Goal: Information Seeking & Learning: Learn about a topic

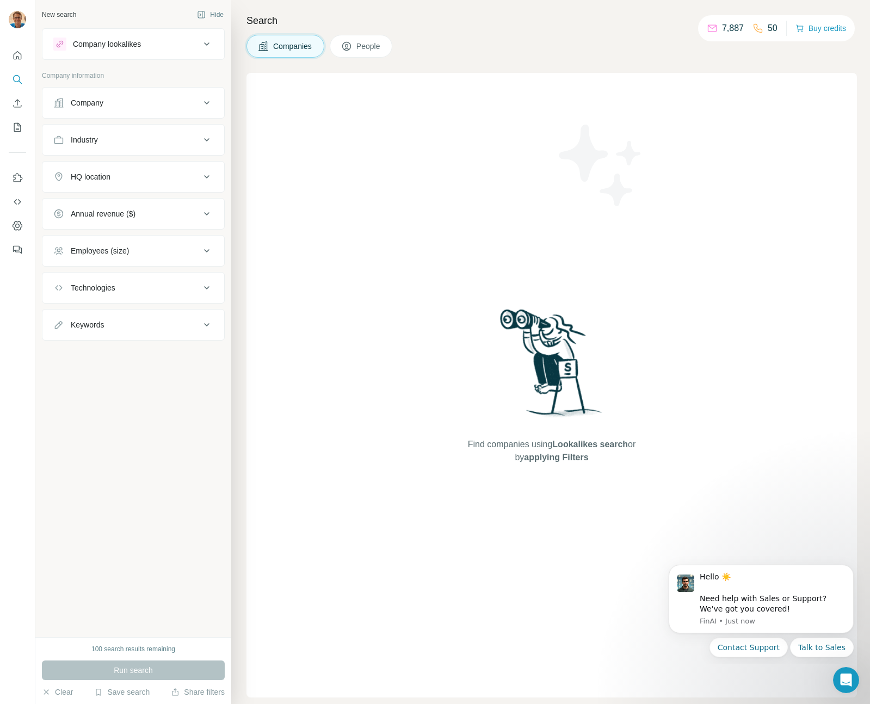
click at [207, 44] on icon at bounding box center [206, 43] width 5 height 3
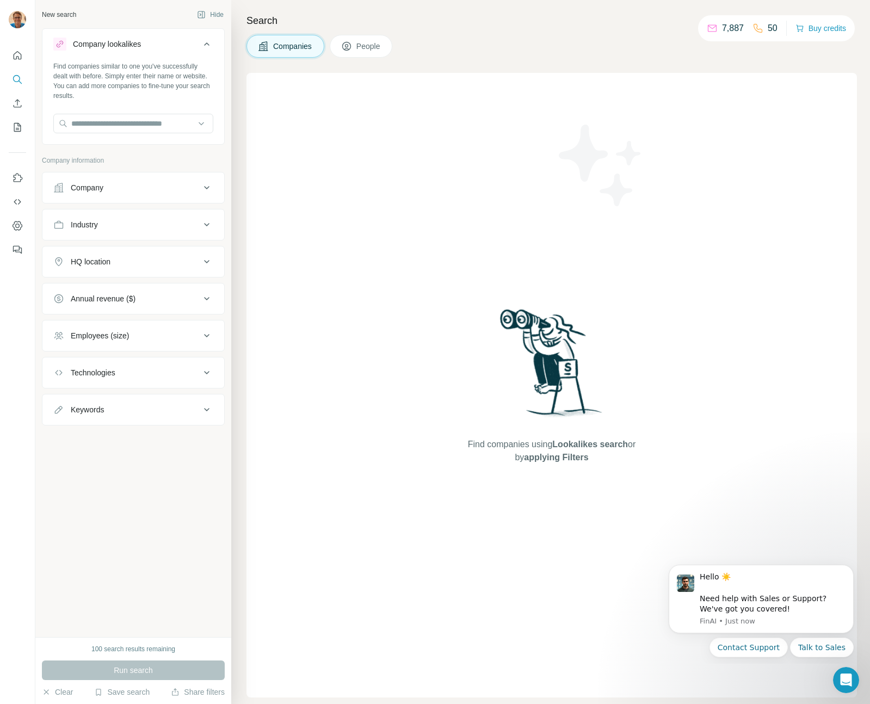
click at [207, 44] on icon at bounding box center [206, 43] width 5 height 3
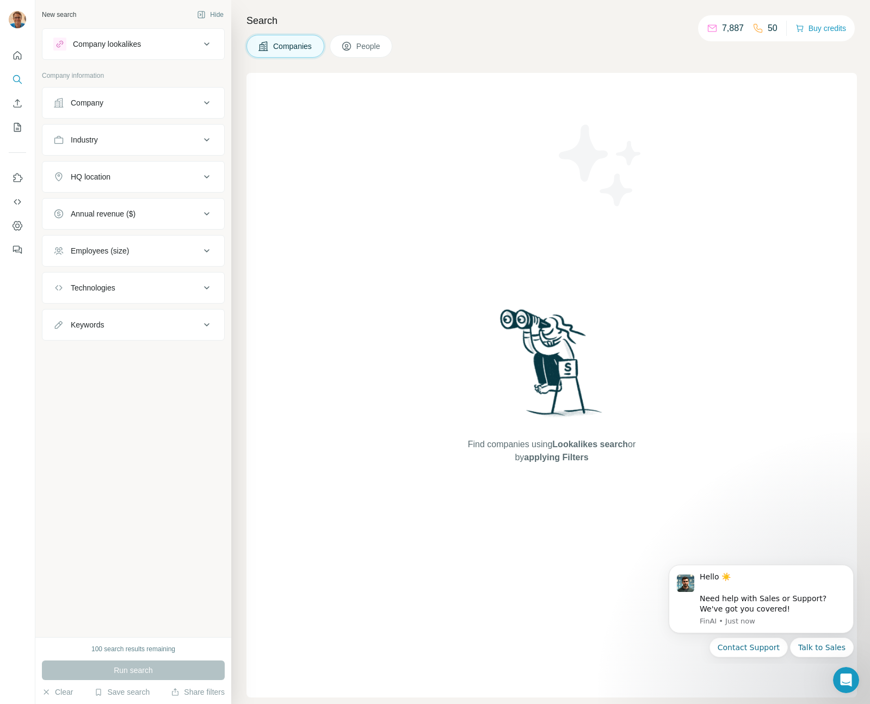
click at [203, 252] on icon at bounding box center [206, 250] width 13 height 13
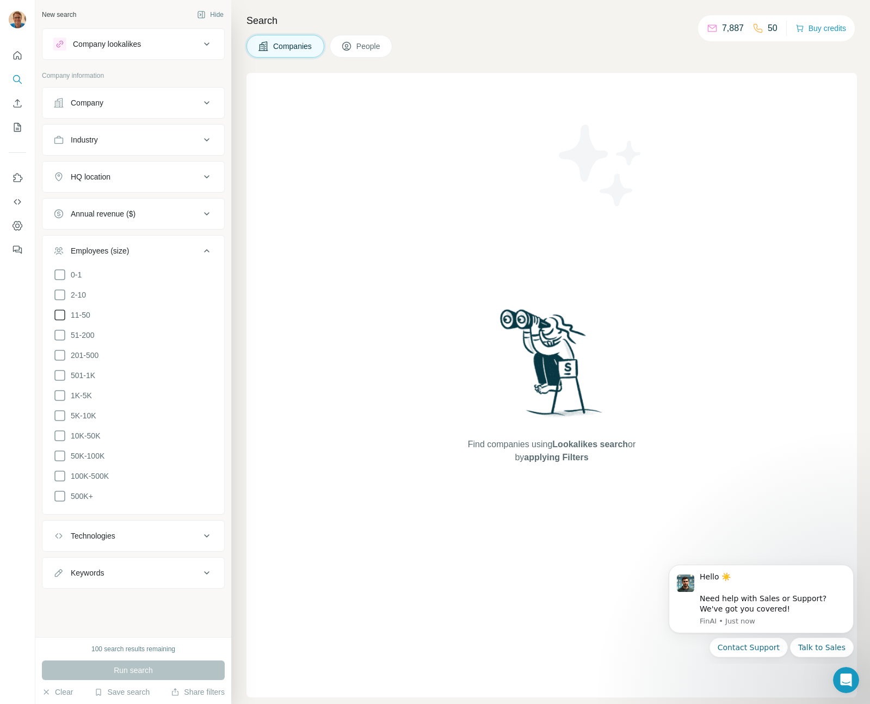
click at [63, 310] on icon at bounding box center [59, 314] width 13 height 13
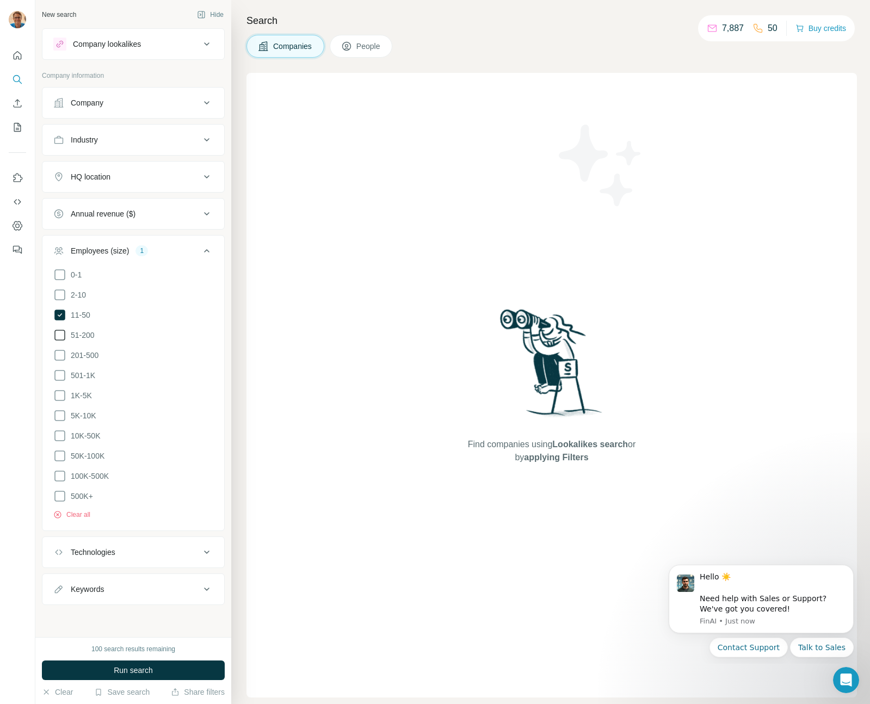
click at [60, 332] on icon at bounding box center [59, 335] width 13 height 13
click at [58, 355] on icon at bounding box center [59, 355] width 13 height 13
click at [203, 176] on icon at bounding box center [206, 176] width 13 height 13
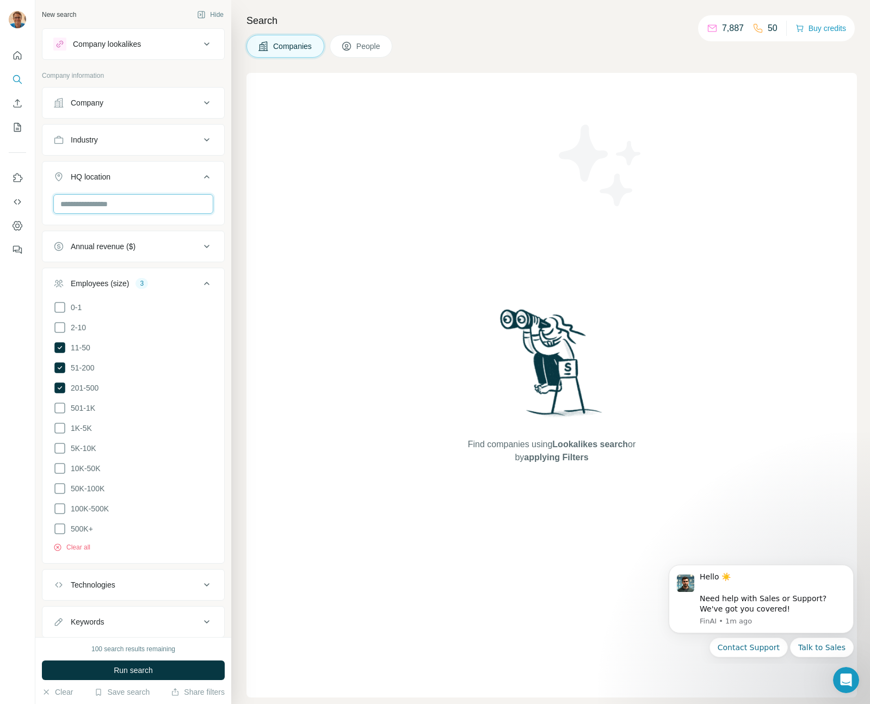
click at [172, 196] on input "text" at bounding box center [133, 204] width 160 height 20
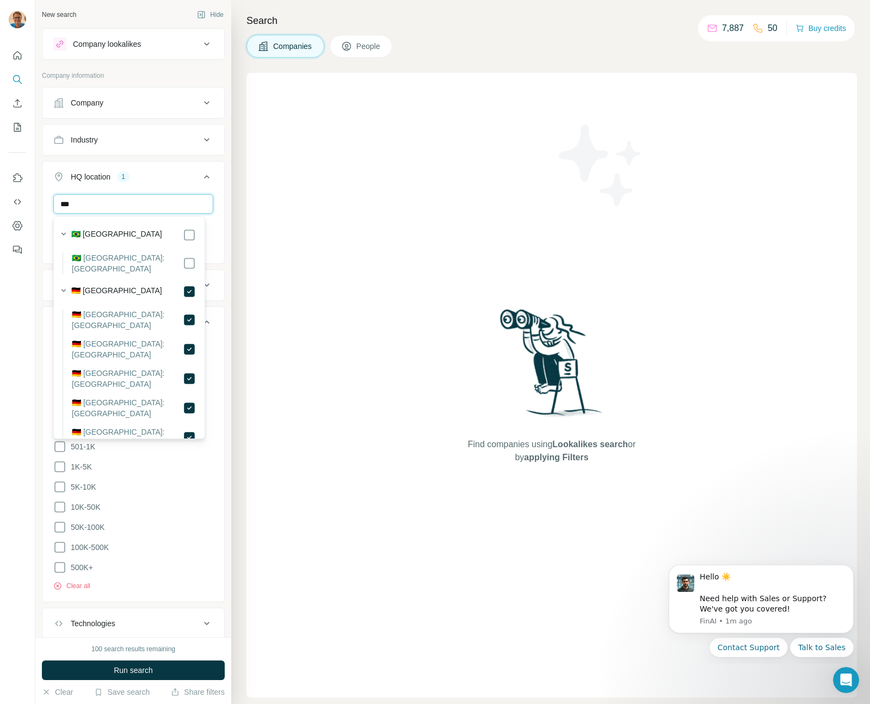
drag, startPoint x: 119, startPoint y: 208, endPoint x: 64, endPoint y: 197, distance: 55.5
click at [61, 197] on input "***" at bounding box center [133, 204] width 160 height 20
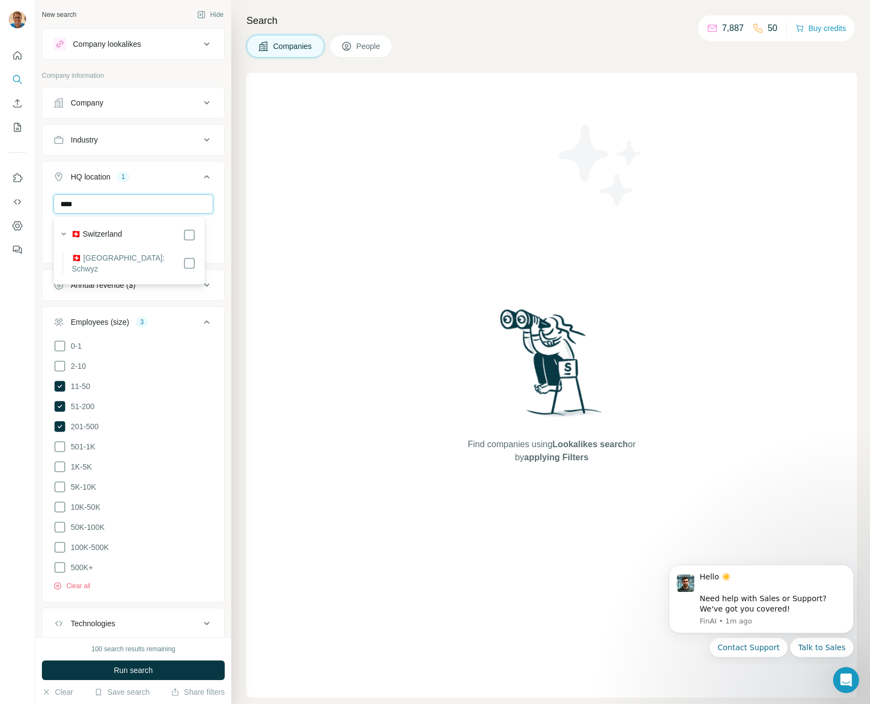
type input "****"
drag, startPoint x: 150, startPoint y: 205, endPoint x: 52, endPoint y: 201, distance: 98.0
click at [52, 201] on div "**** [GEOGRAPHIC_DATA] [GEOGRAPHIC_DATA] Clear all" at bounding box center [133, 237] width 182 height 86
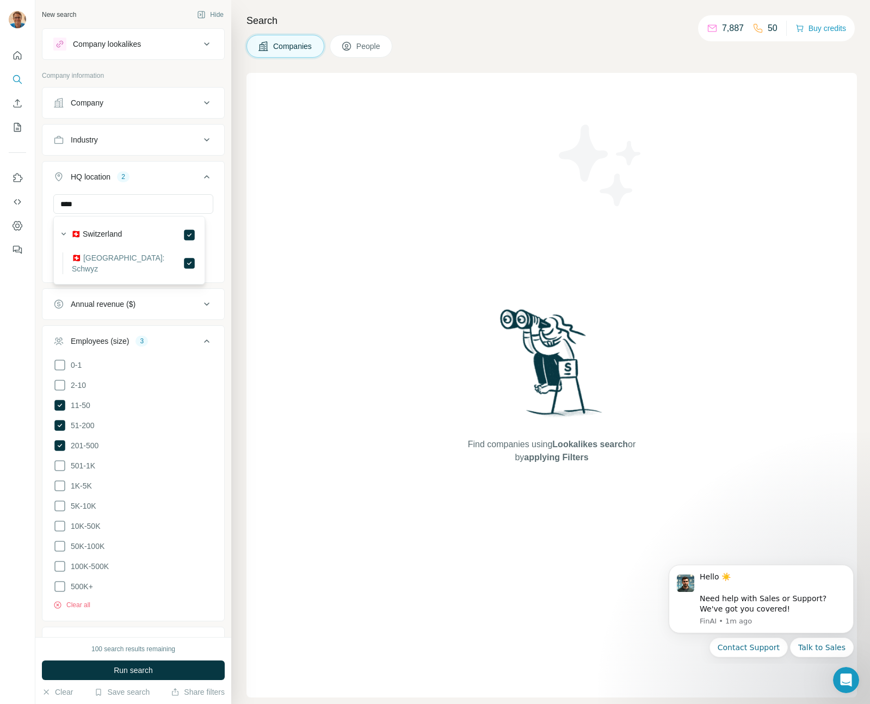
click at [199, 187] on button "HQ location 2" at bounding box center [133, 179] width 182 height 30
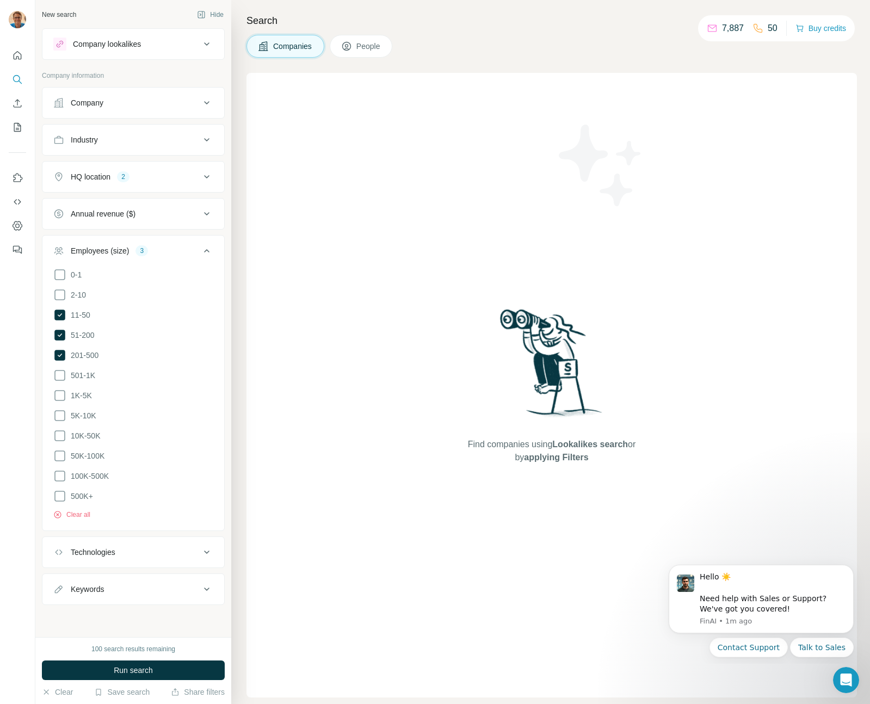
click at [205, 143] on icon at bounding box center [206, 139] width 13 height 13
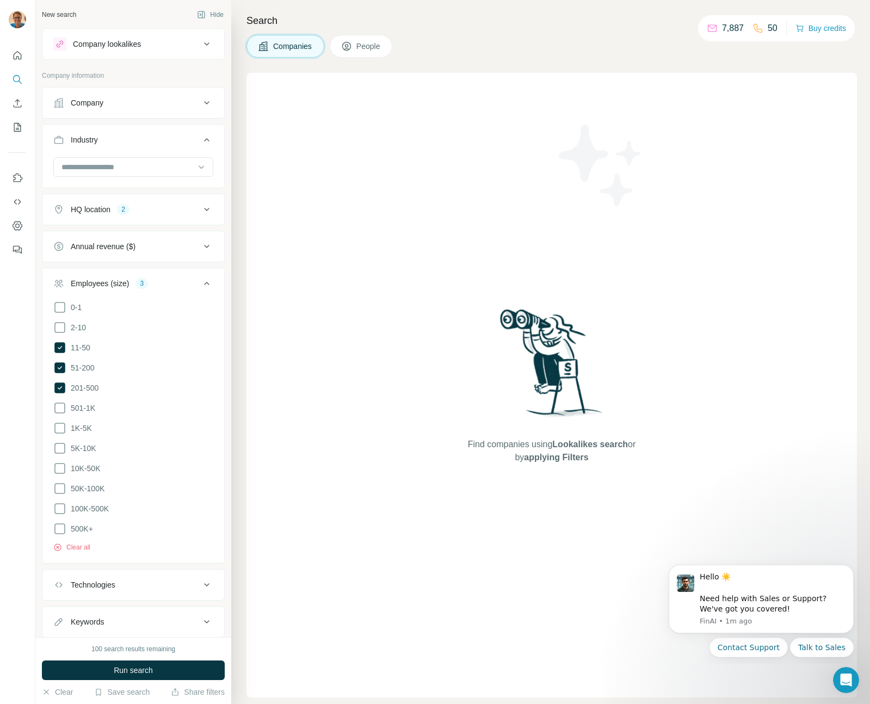
click at [153, 156] on button "Industry" at bounding box center [133, 142] width 182 height 30
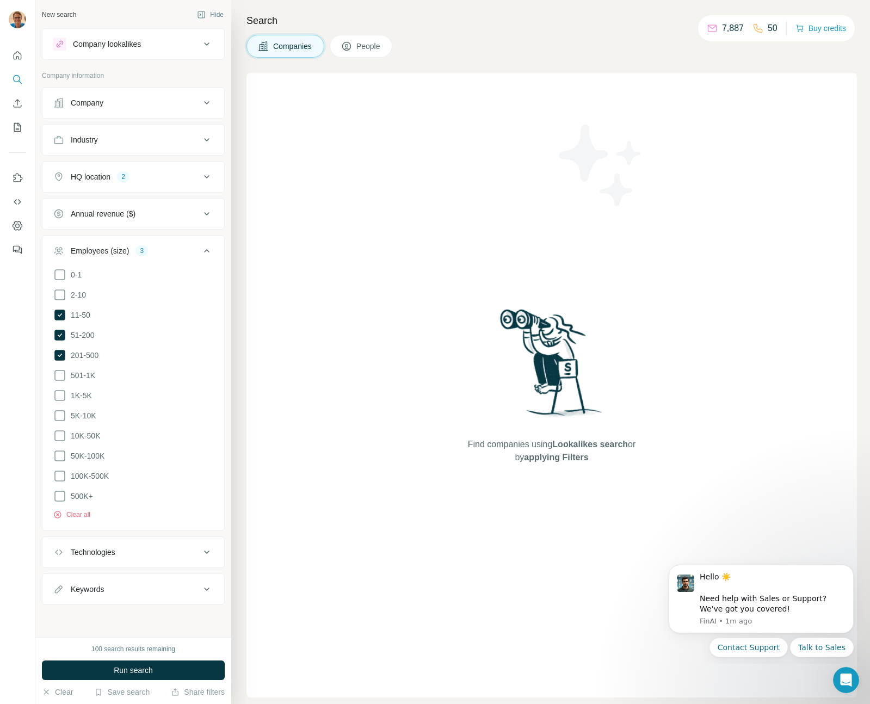
click at [161, 150] on button "Industry" at bounding box center [133, 140] width 182 height 26
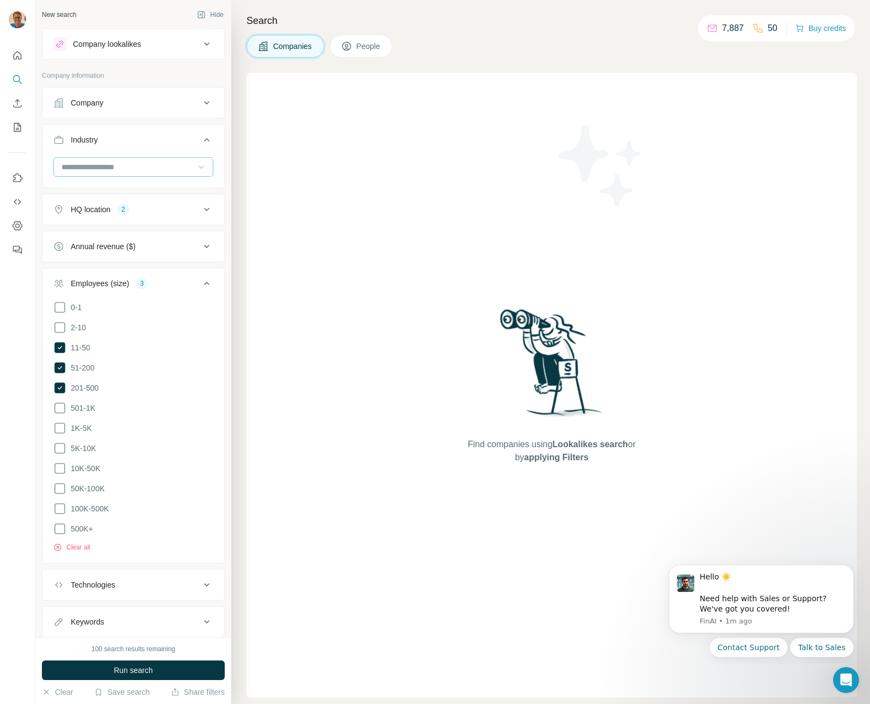
click at [196, 166] on icon at bounding box center [201, 167] width 11 height 11
type input "****"
click at [99, 250] on p "Social Media Advertising" at bounding box center [104, 250] width 83 height 11
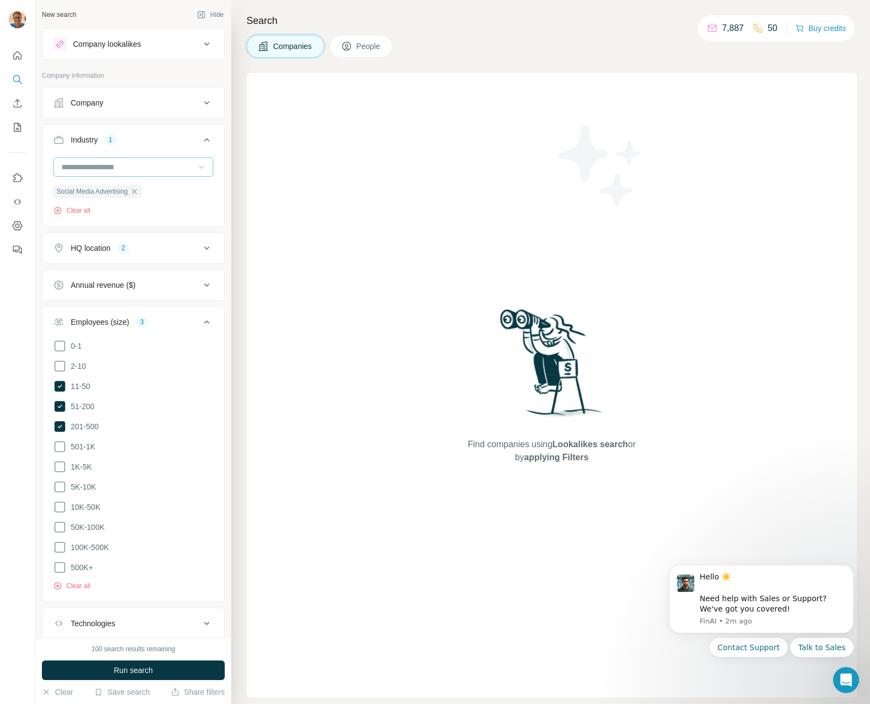
click at [120, 172] on input at bounding box center [127, 167] width 134 height 12
type input "******"
drag, startPoint x: 111, startPoint y: 236, endPoint x: 112, endPoint y: 230, distance: 6.6
click at [112, 235] on div "Software" at bounding box center [129, 231] width 146 height 20
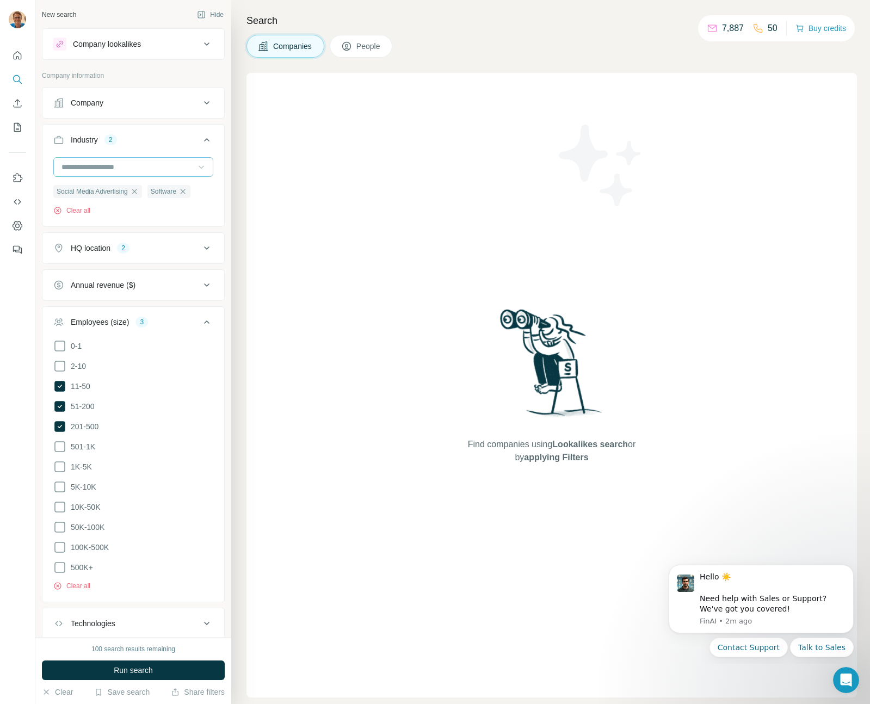
click at [109, 169] on input at bounding box center [127, 167] width 134 height 12
click at [200, 137] on icon at bounding box center [206, 139] width 13 height 13
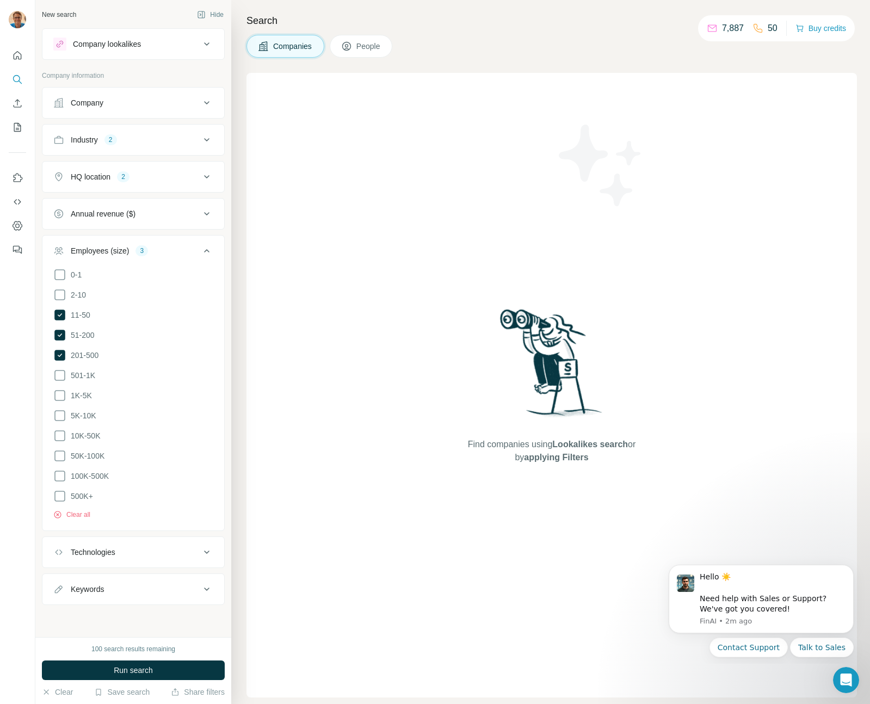
click at [205, 145] on icon at bounding box center [206, 139] width 13 height 13
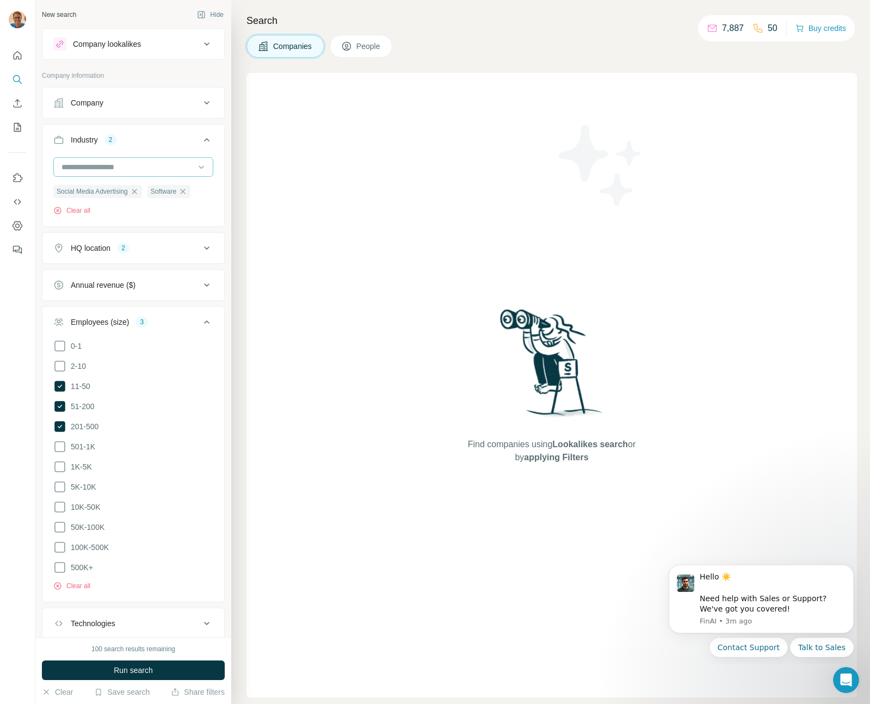
click at [186, 170] on input at bounding box center [127, 167] width 134 height 12
click at [124, 245] on div "Ad Network" at bounding box center [129, 250] width 133 height 11
click at [196, 169] on icon at bounding box center [201, 167] width 11 height 11
click at [178, 114] on button "Company" at bounding box center [133, 103] width 182 height 26
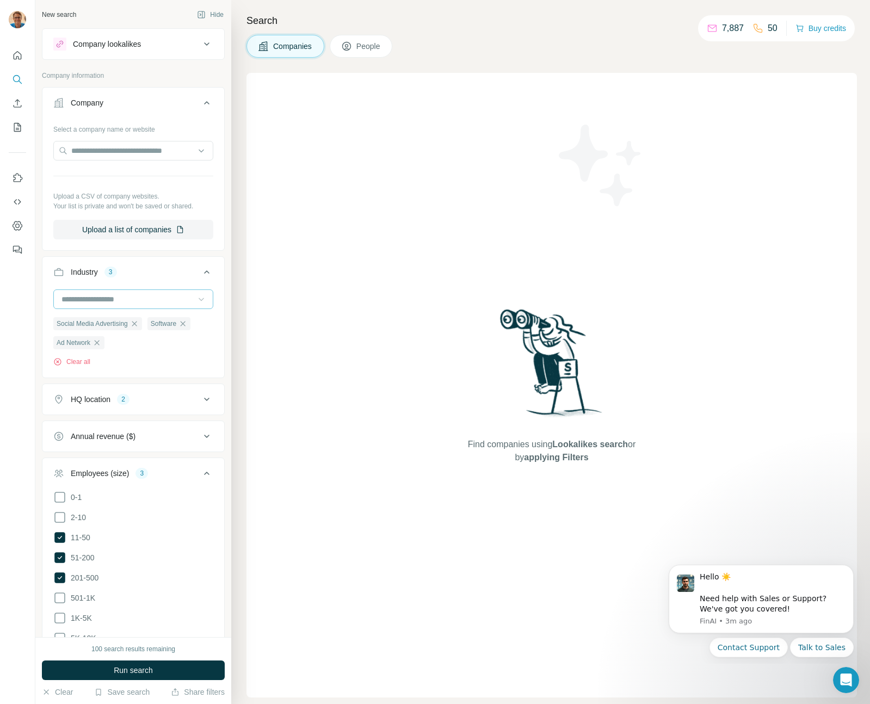
click at [178, 113] on button "Company" at bounding box center [133, 105] width 182 height 30
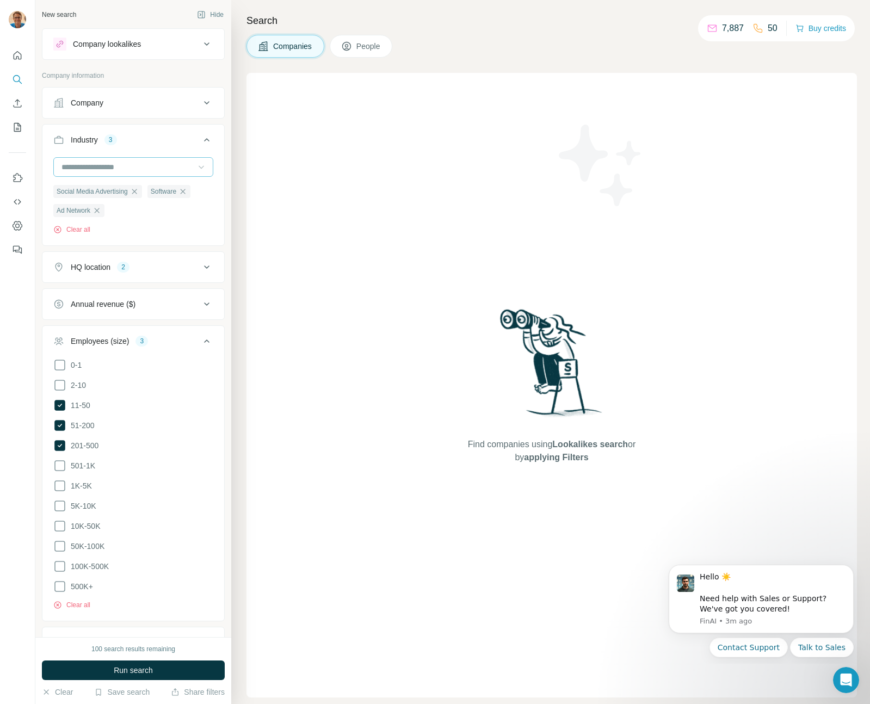
click at [200, 307] on icon at bounding box center [206, 304] width 13 height 13
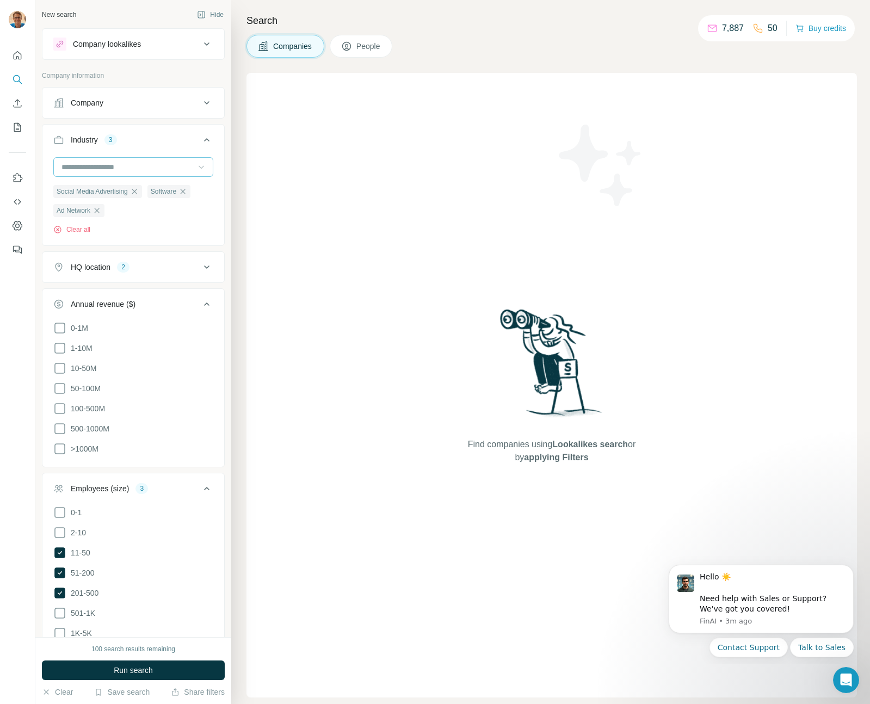
click at [60, 356] on ul "0-1M 1-10M 10-50M 50-100M 100-500M 500-1000M >1000M" at bounding box center [133, 389] width 160 height 134
click at [60, 349] on icon at bounding box center [59, 348] width 13 height 13
click at [61, 362] on icon at bounding box center [59, 368] width 13 height 13
click at [60, 385] on icon at bounding box center [59, 388] width 13 height 13
click at [201, 302] on icon at bounding box center [206, 304] width 13 height 13
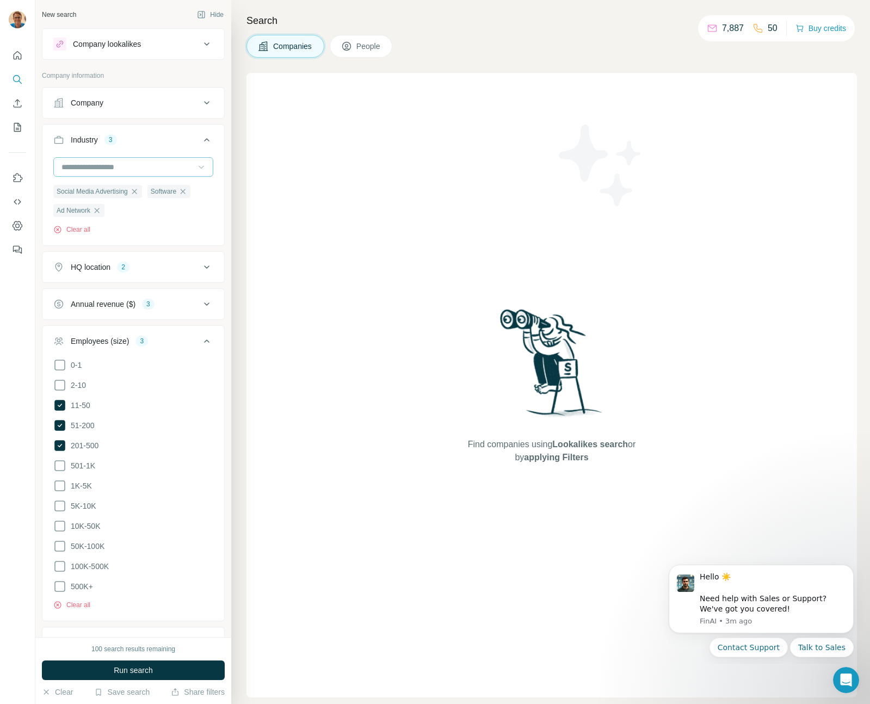
click at [200, 44] on icon at bounding box center [206, 44] width 13 height 13
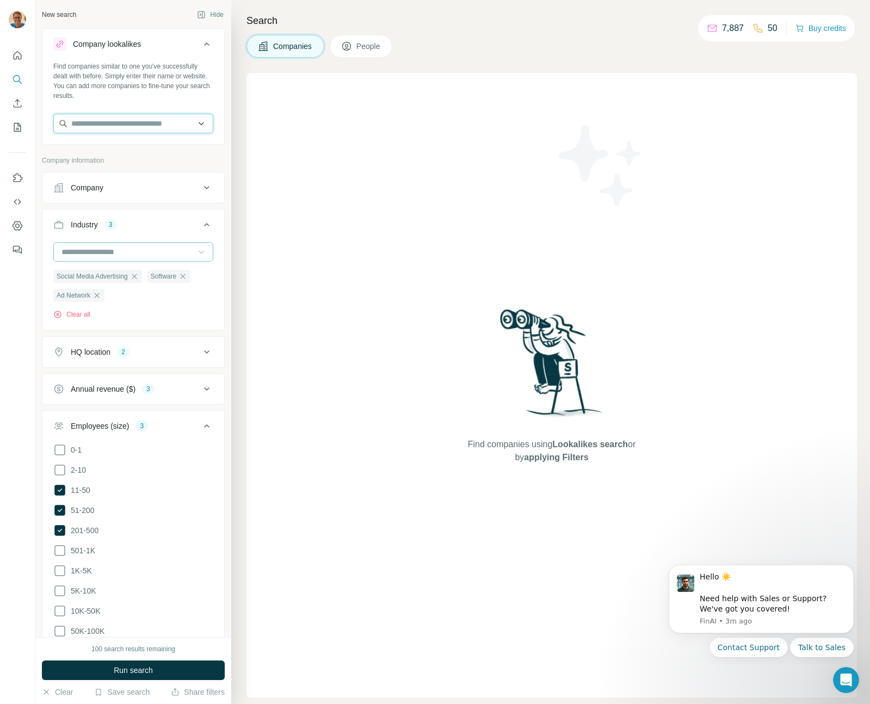
click at [110, 124] on input "text" at bounding box center [133, 124] width 160 height 20
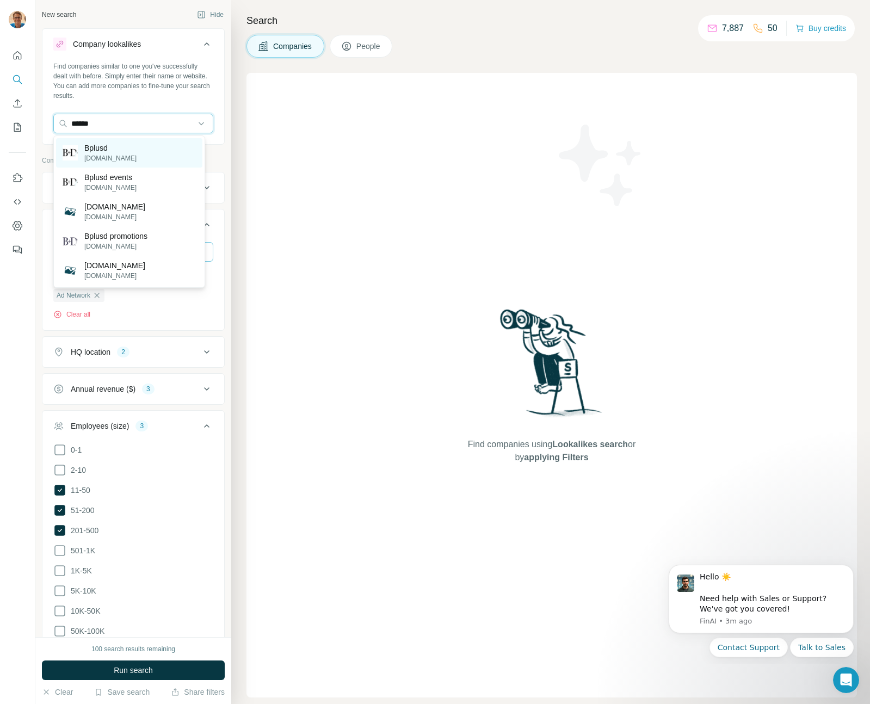
type input "******"
click at [116, 153] on div "Bplusd [DOMAIN_NAME]" at bounding box center [129, 152] width 146 height 29
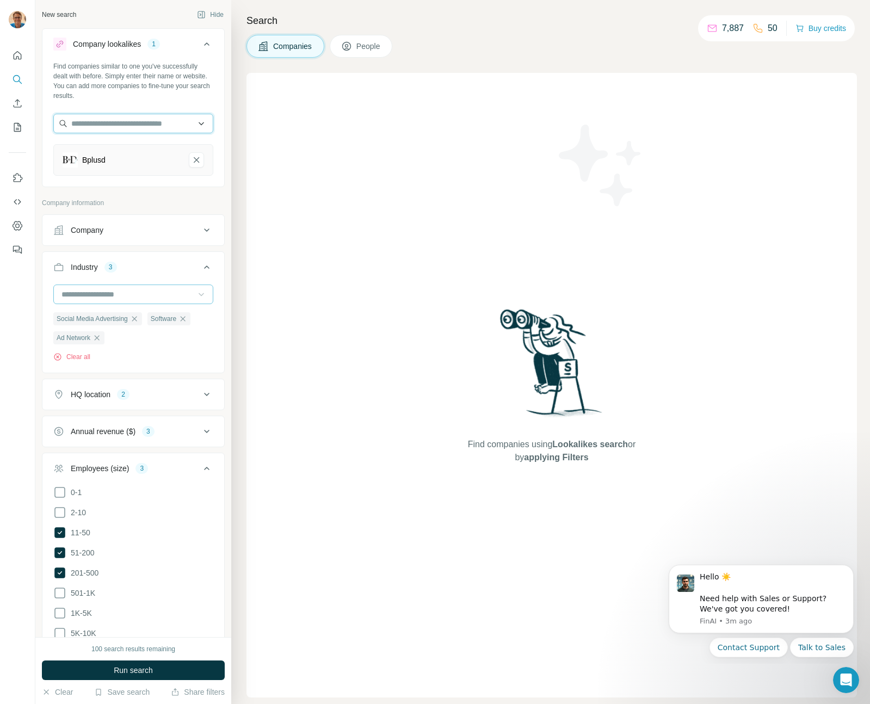
click at [123, 124] on input "text" at bounding box center [133, 124] width 160 height 20
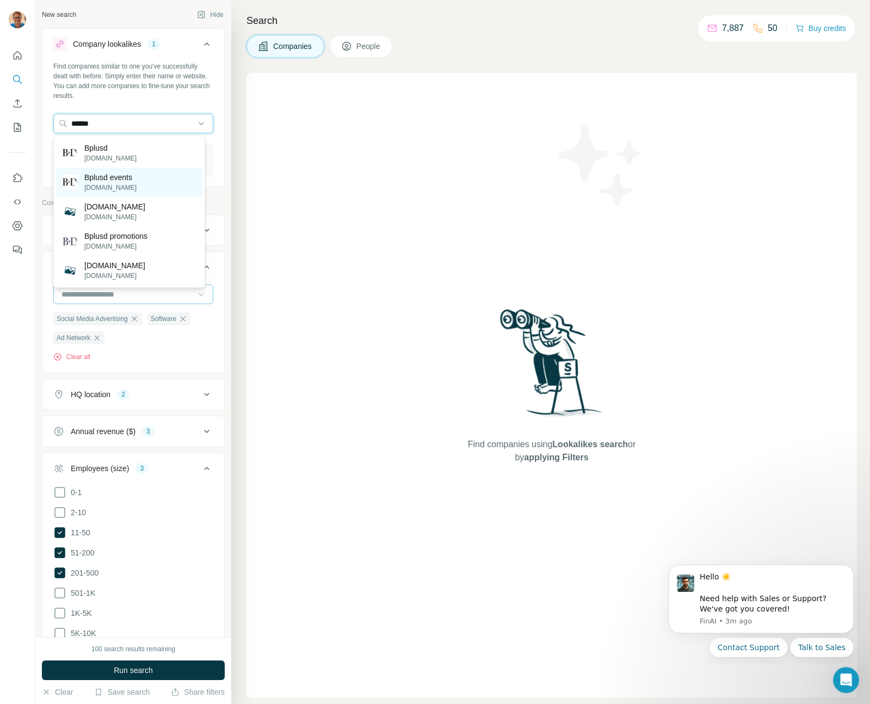
type input "******"
click at [128, 181] on p "Bplusd events" at bounding box center [110, 177] width 52 height 11
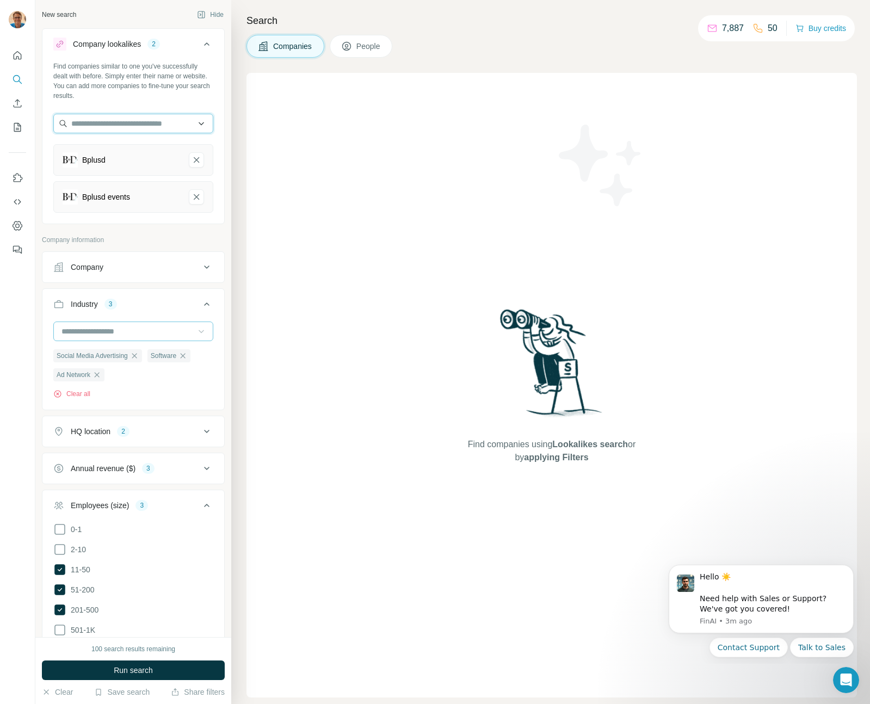
click at [126, 129] on input "text" at bounding box center [133, 124] width 160 height 20
type input "*******"
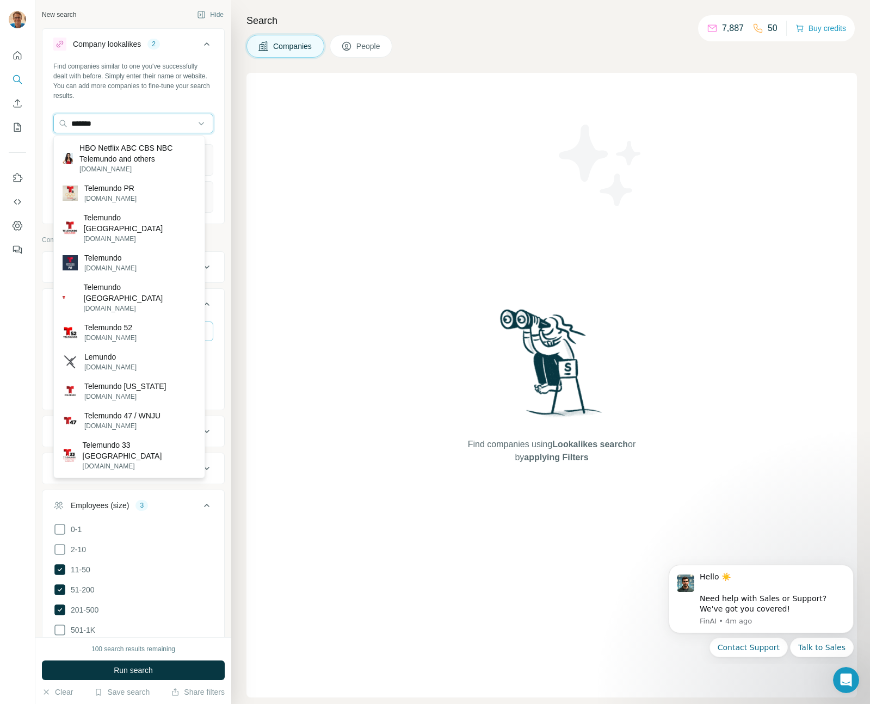
drag, startPoint x: 116, startPoint y: 122, endPoint x: 43, endPoint y: 127, distance: 73.6
click at [43, 127] on div "Find companies similar to one you've successfully dealt with before. Simply ent…" at bounding box center [133, 141] width 182 height 160
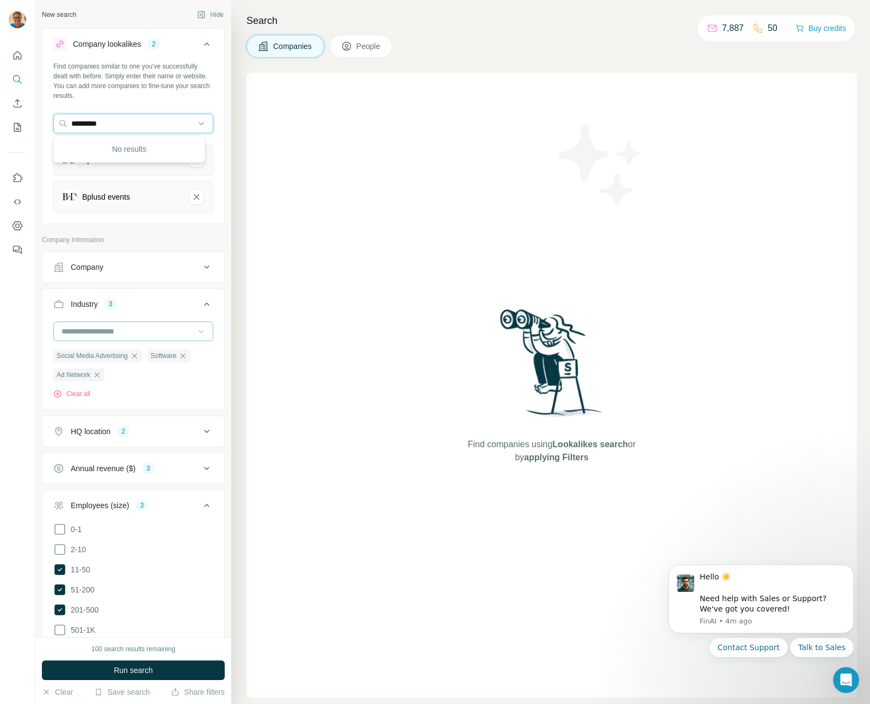
type input "**********"
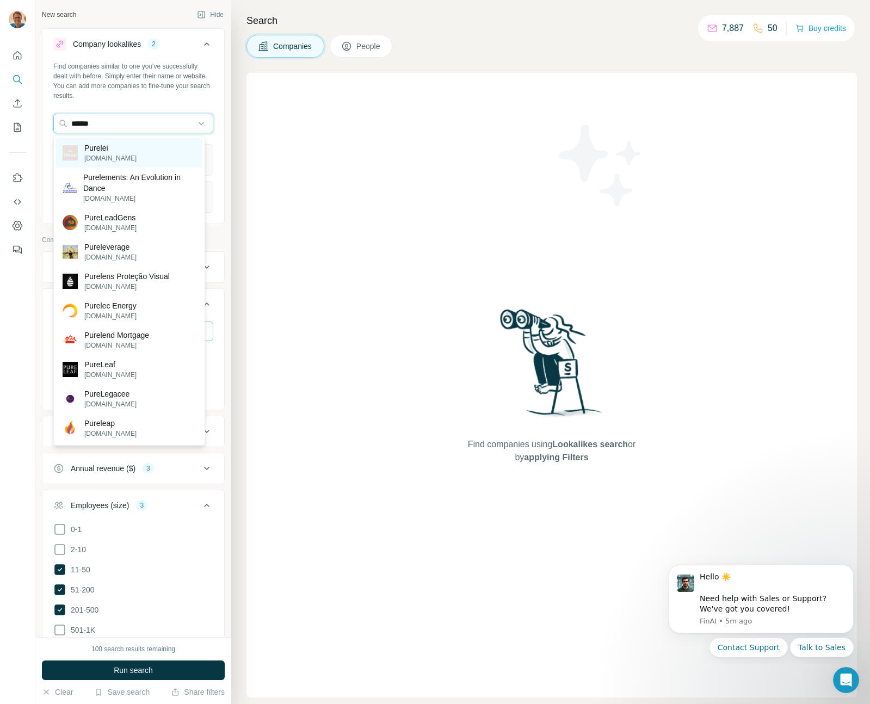
type input "******"
click at [114, 156] on p "[DOMAIN_NAME]" at bounding box center [110, 158] width 52 height 10
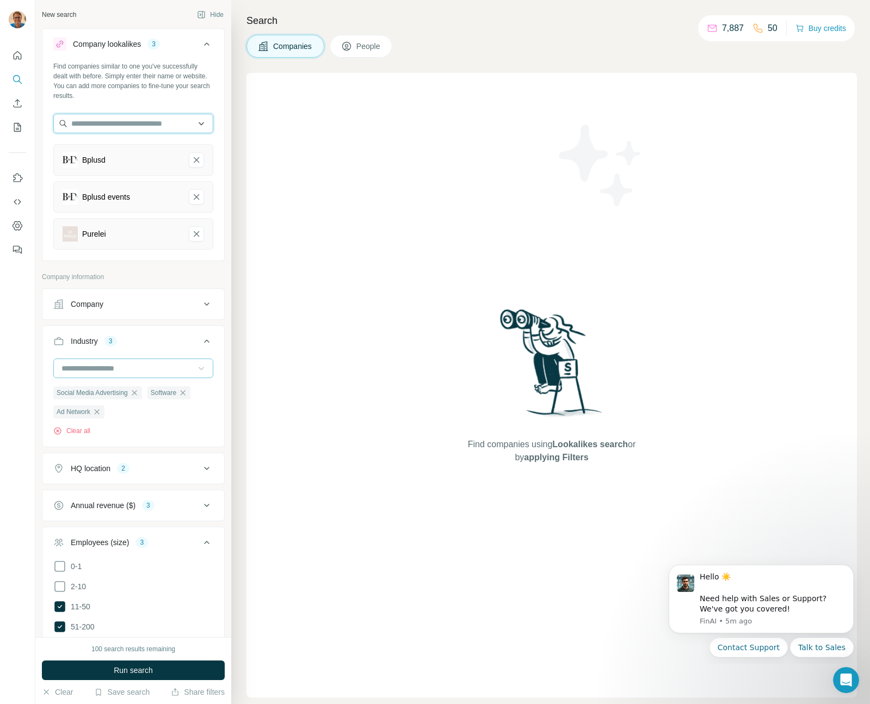
click at [90, 121] on input "text" at bounding box center [133, 124] width 160 height 20
type input "**********"
type input "*********"
click at [104, 148] on p "Advertace" at bounding box center [110, 148] width 52 height 11
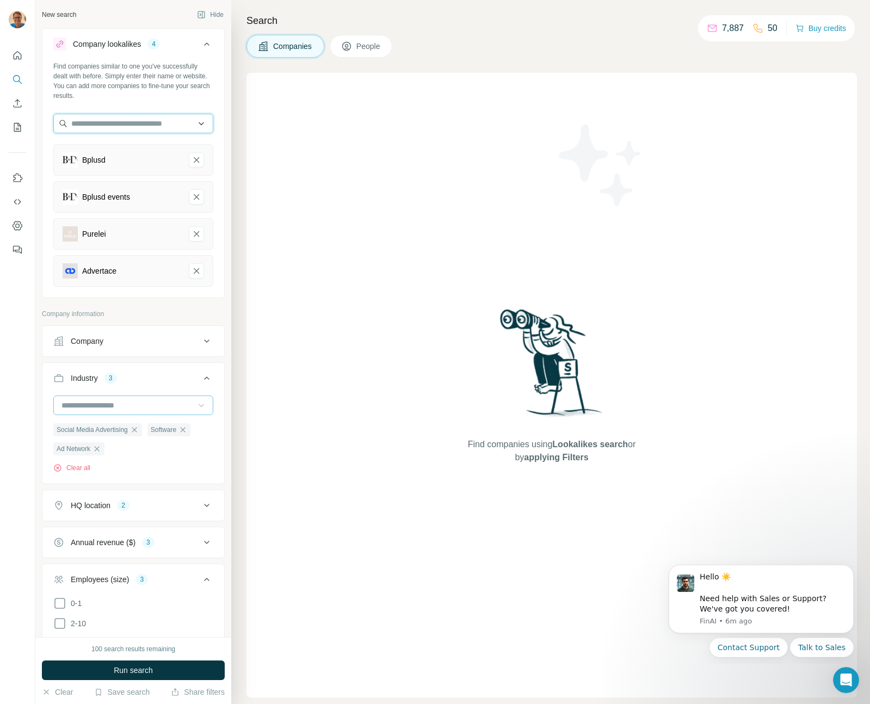
click at [99, 123] on input "text" at bounding box center [133, 124] width 160 height 20
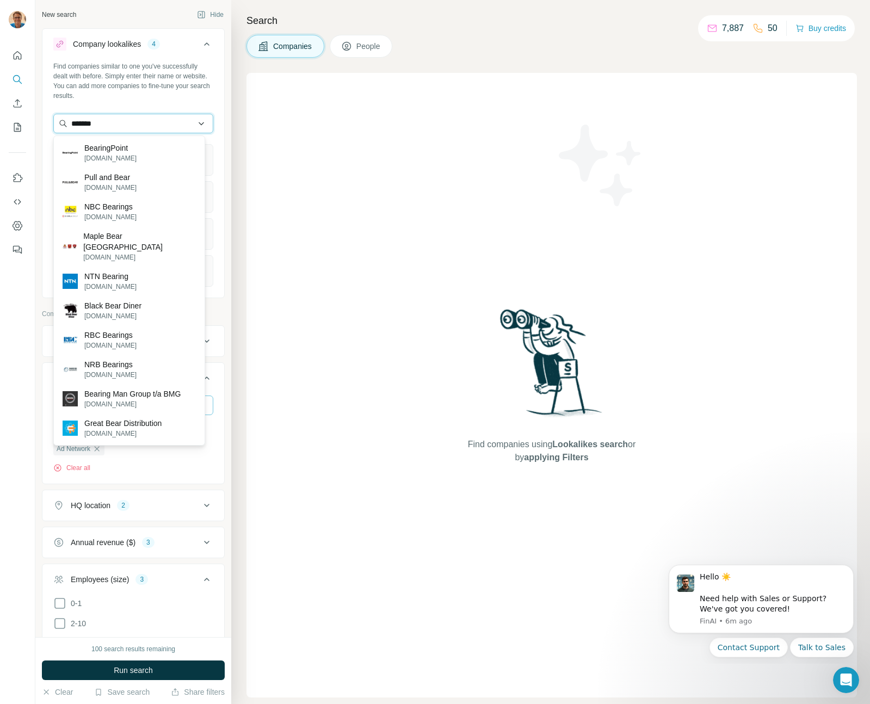
type input "********"
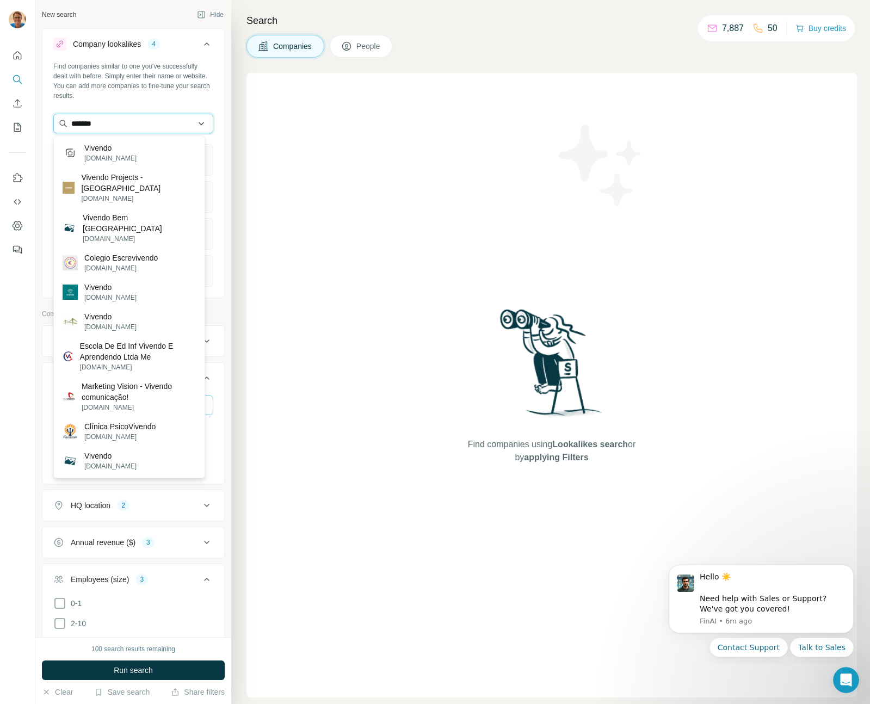
drag, startPoint x: 110, startPoint y: 127, endPoint x: 60, endPoint y: 123, distance: 49.7
click at [60, 123] on input "*******" at bounding box center [133, 124] width 160 height 20
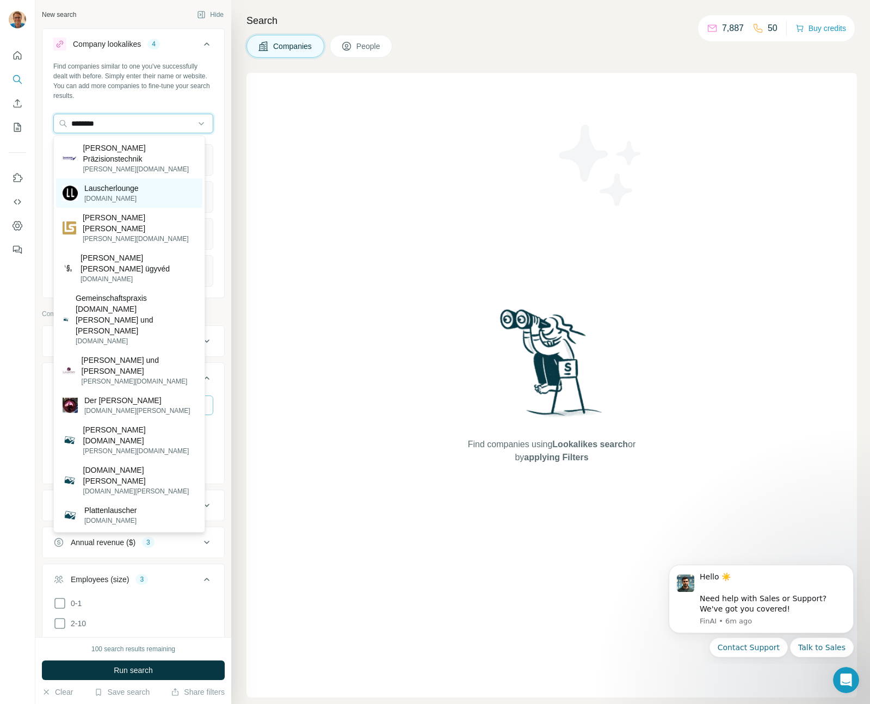
type input "********"
click at [104, 194] on p "[DOMAIN_NAME]" at bounding box center [111, 199] width 54 height 10
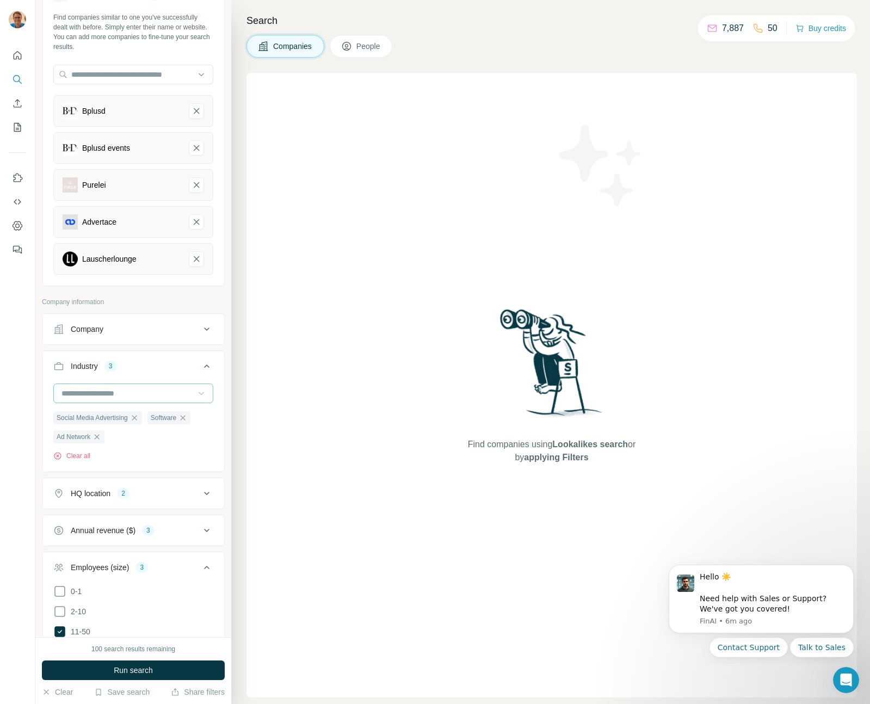
scroll to position [97, 0]
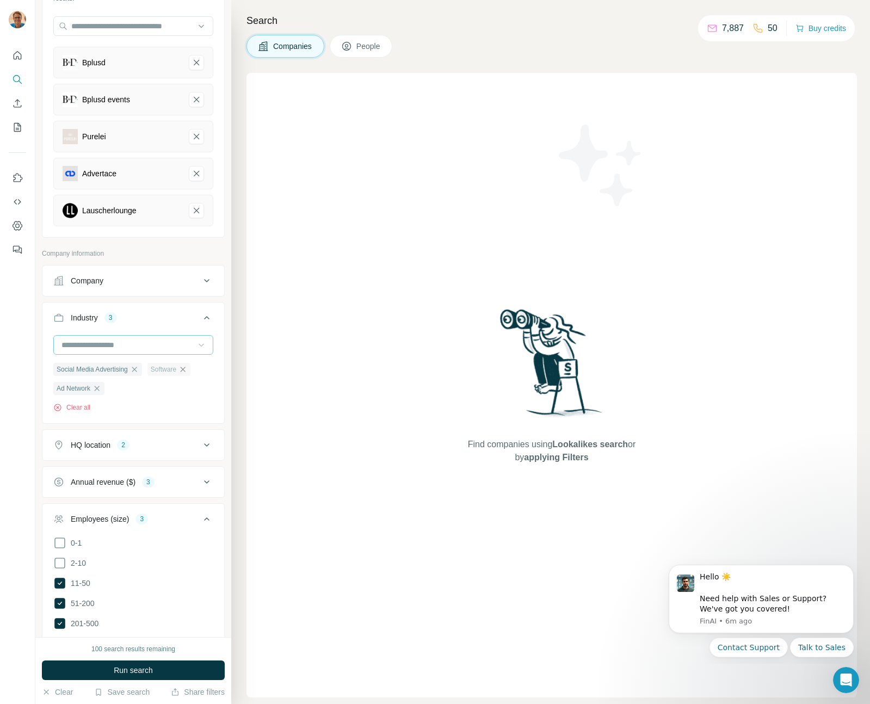
click at [187, 371] on icon "button" at bounding box center [182, 369] width 9 height 9
click at [189, 371] on ul "Social Media Advertising Software Ad Network" at bounding box center [133, 378] width 160 height 33
click at [139, 367] on icon "button" at bounding box center [134, 369] width 9 height 9
click at [101, 372] on icon "button" at bounding box center [96, 369] width 9 height 9
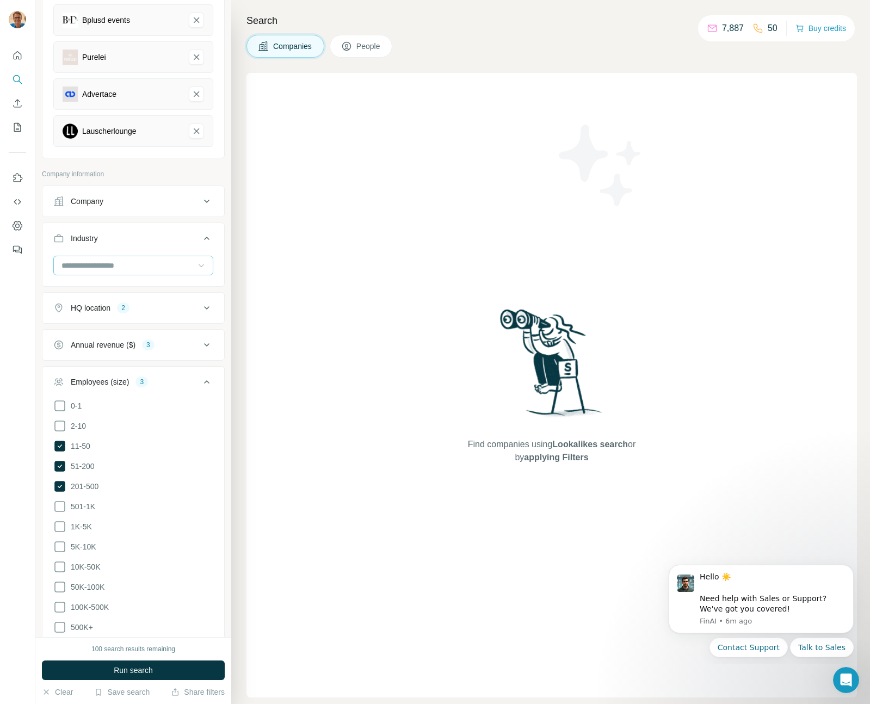
scroll to position [300, 0]
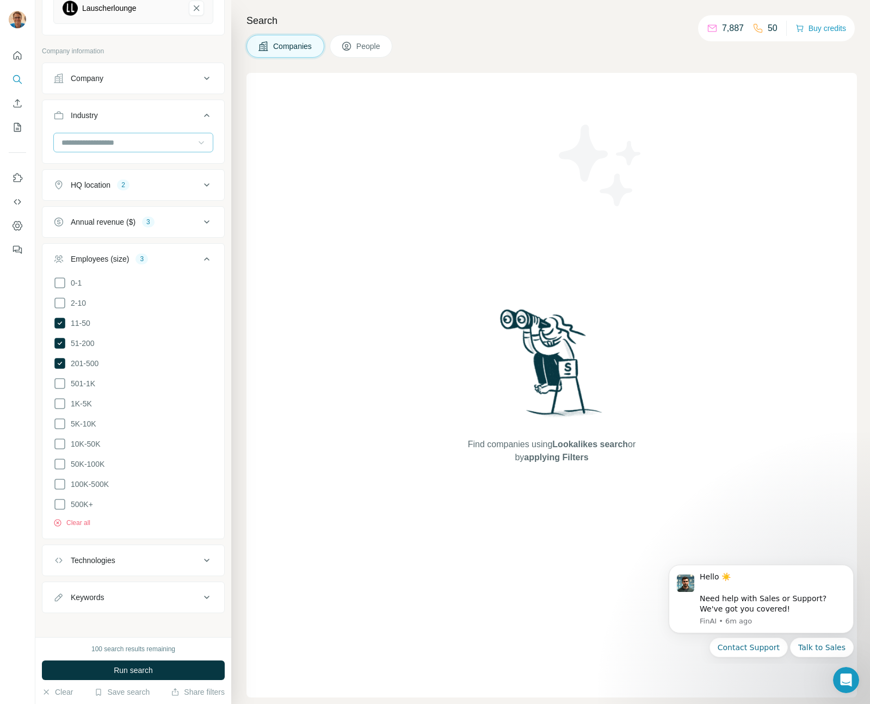
click at [200, 591] on icon at bounding box center [206, 597] width 13 height 13
click at [200, 554] on icon at bounding box center [206, 560] width 13 height 13
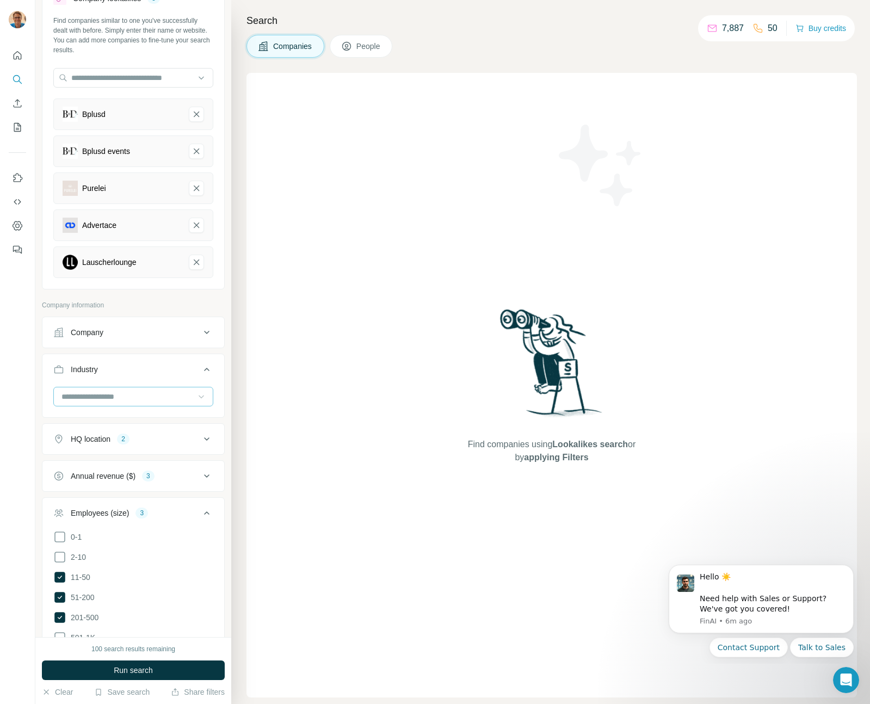
scroll to position [0, 0]
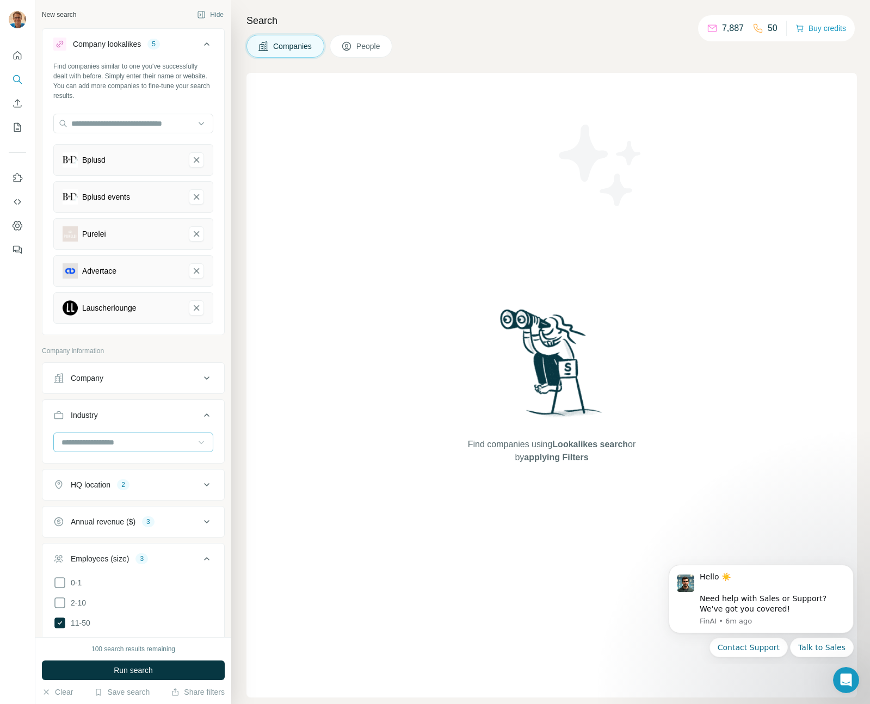
click at [363, 53] on button "People" at bounding box center [361, 46] width 63 height 23
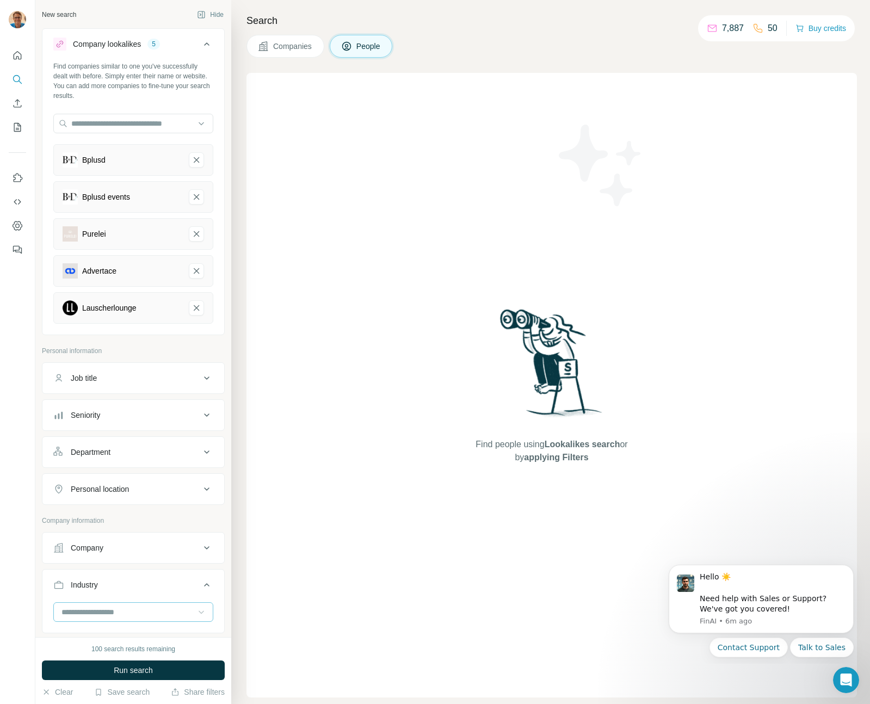
click at [200, 375] on icon at bounding box center [206, 378] width 13 height 13
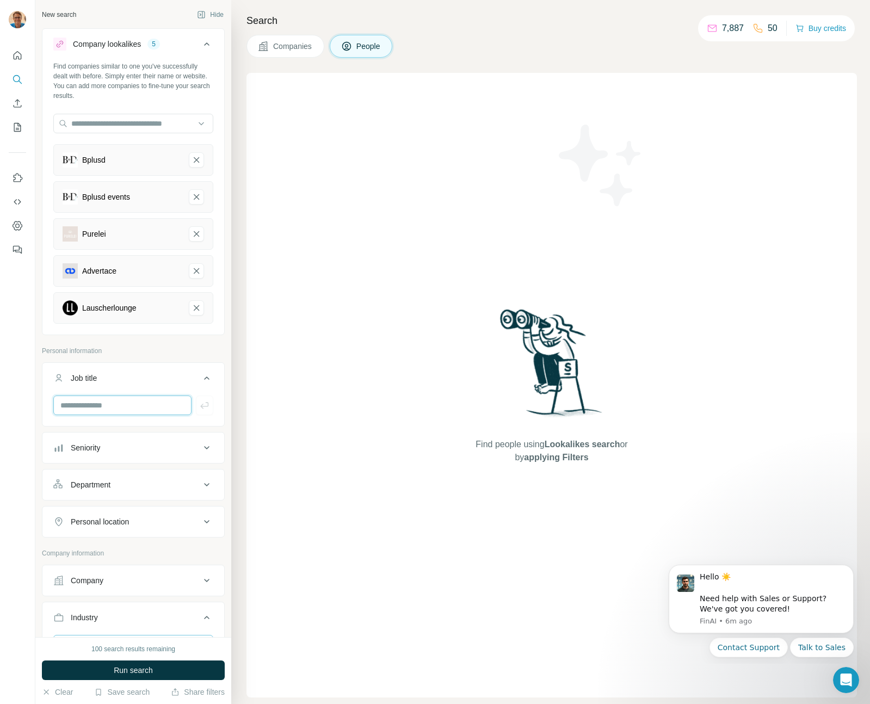
click at [140, 406] on input "text" at bounding box center [122, 405] width 138 height 20
drag, startPoint x: 64, startPoint y: 410, endPoint x: 64, endPoint y: 401, distance: 8.7
click at [64, 401] on input "**********" at bounding box center [122, 405] width 138 height 20
click at [187, 448] on div "Seniority" at bounding box center [126, 447] width 147 height 11
click at [65, 553] on icon at bounding box center [59, 554] width 11 height 11
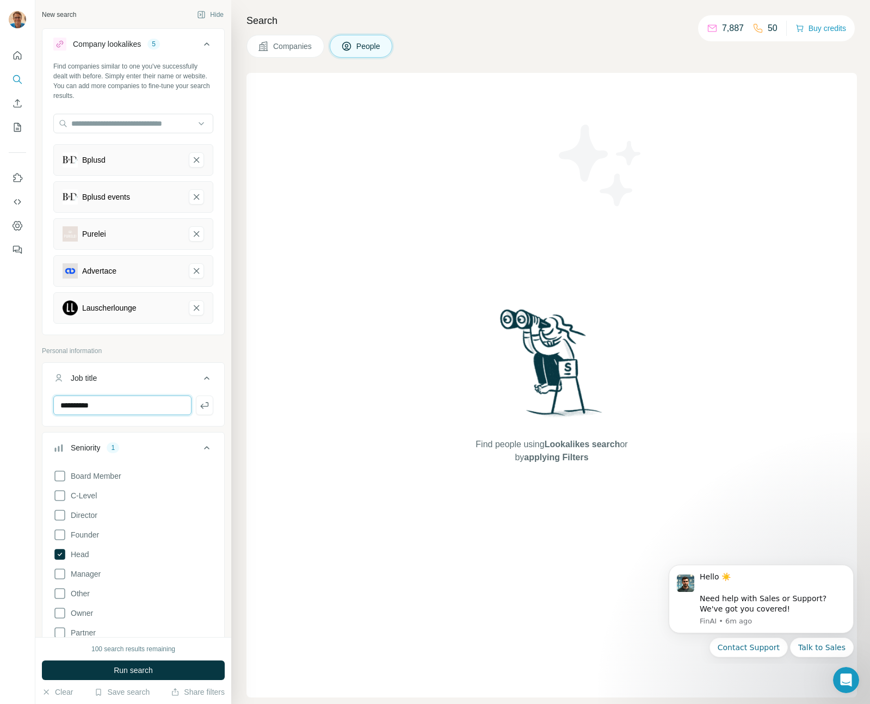
drag, startPoint x: 90, startPoint y: 408, endPoint x: 58, endPoint y: 406, distance: 31.6
click at [58, 406] on input "**********" at bounding box center [122, 405] width 138 height 20
click at [91, 403] on input "**********" at bounding box center [122, 405] width 138 height 20
type input "**"
click at [286, 381] on div "Find people using Lookalikes search or by applying Filters" at bounding box center [551, 385] width 610 height 625
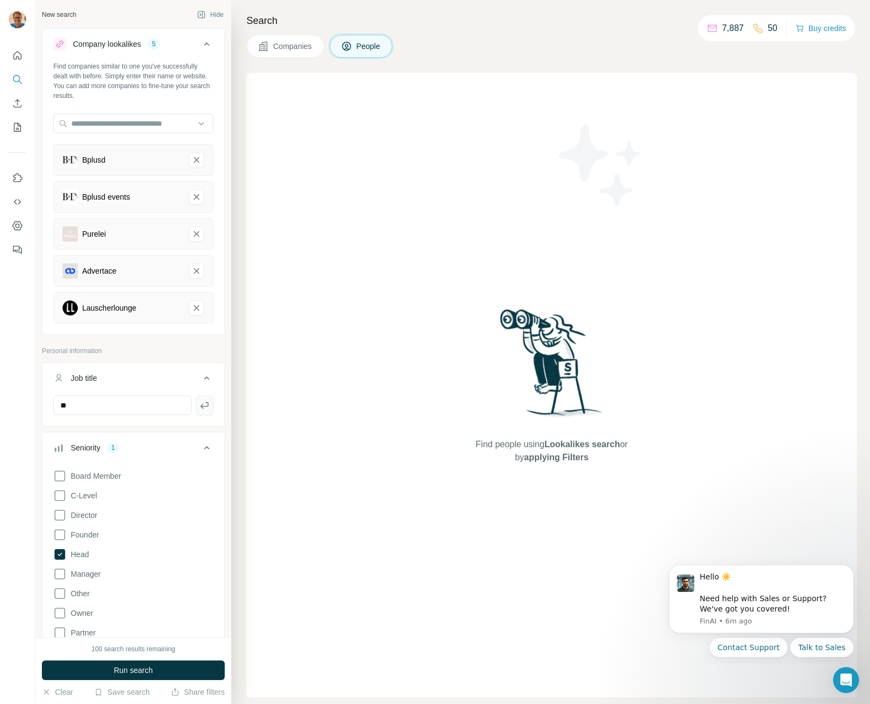
click at [199, 400] on icon "button" at bounding box center [204, 405] width 11 height 11
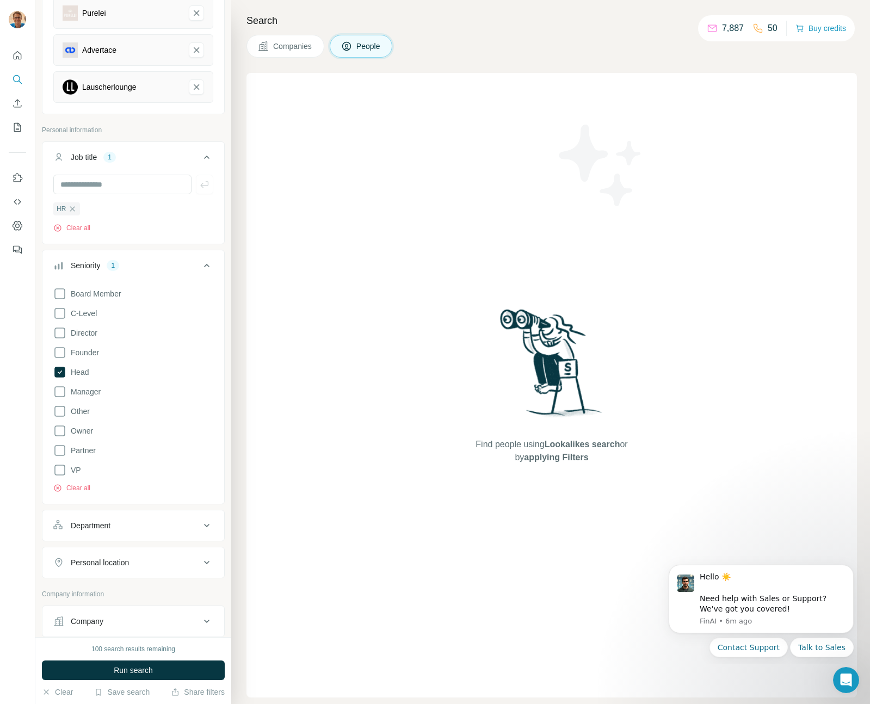
scroll to position [338, 0]
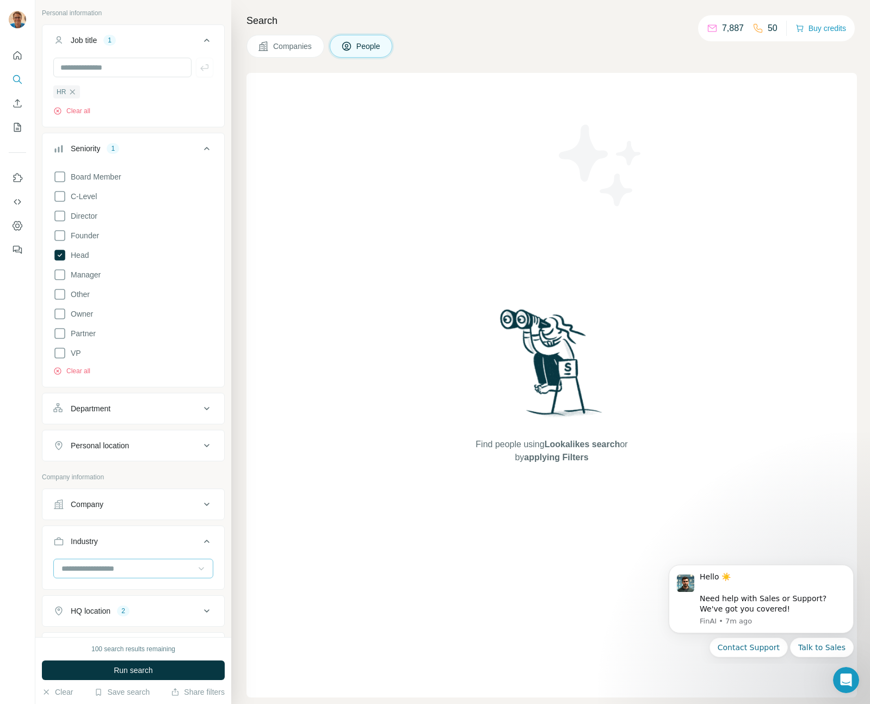
click at [200, 415] on icon at bounding box center [206, 408] width 13 height 13
click at [198, 438] on icon at bounding box center [201, 435] width 11 height 11
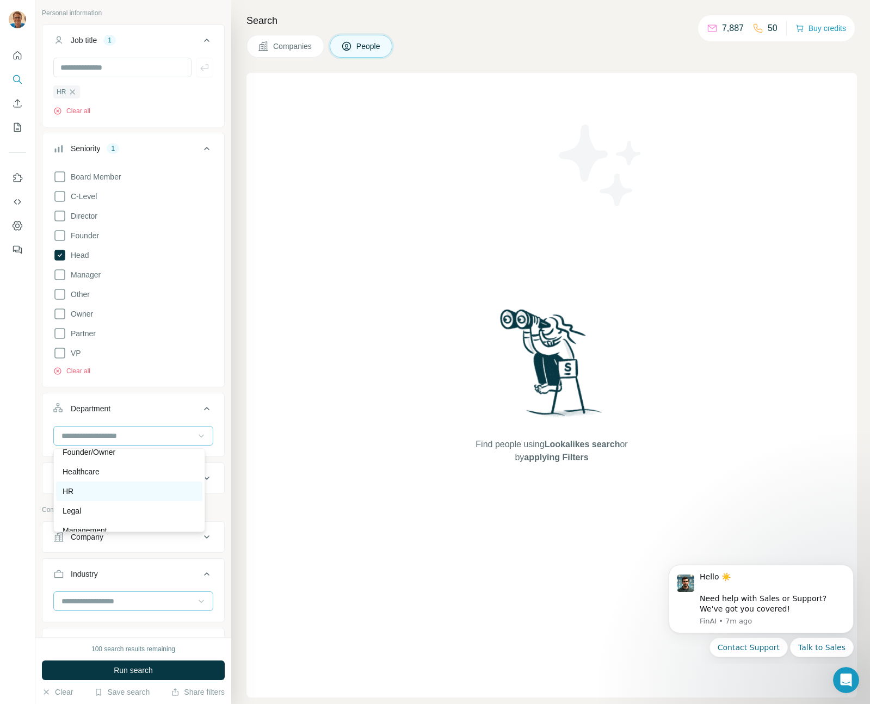
click at [121, 493] on div "HR" at bounding box center [129, 491] width 133 height 11
click at [160, 511] on button "Personal location" at bounding box center [133, 517] width 182 height 26
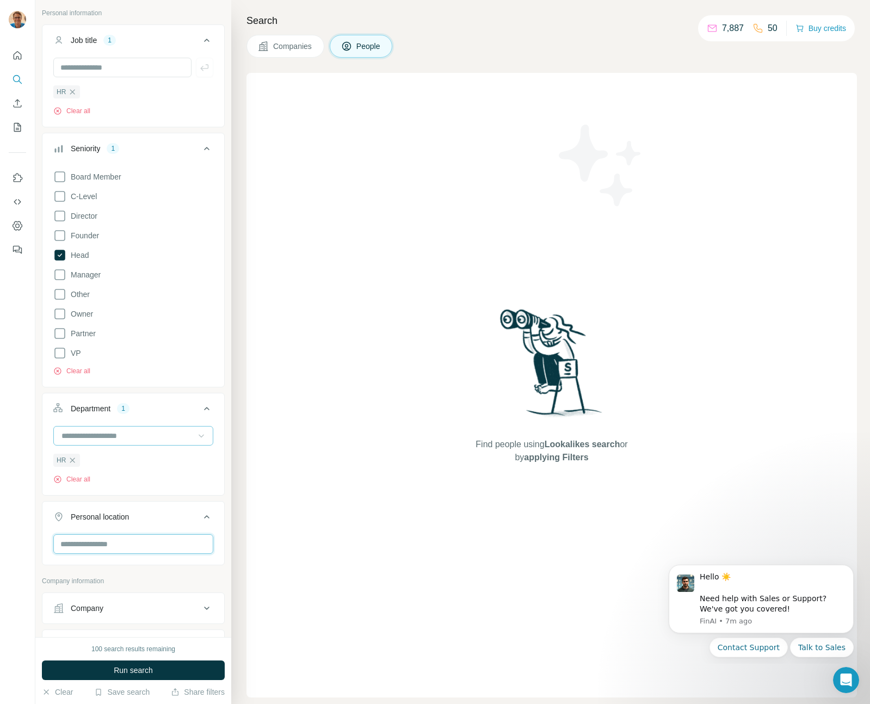
click at [158, 541] on input "text" at bounding box center [133, 544] width 160 height 20
drag, startPoint x: 127, startPoint y: 549, endPoint x: 48, endPoint y: 548, distance: 78.9
click at [48, 548] on div "**** [GEOGRAPHIC_DATA] Clear all" at bounding box center [133, 567] width 182 height 67
type input "*****"
click at [82, 572] on label "🇨🇭 Switzerland" at bounding box center [88, 573] width 51 height 13
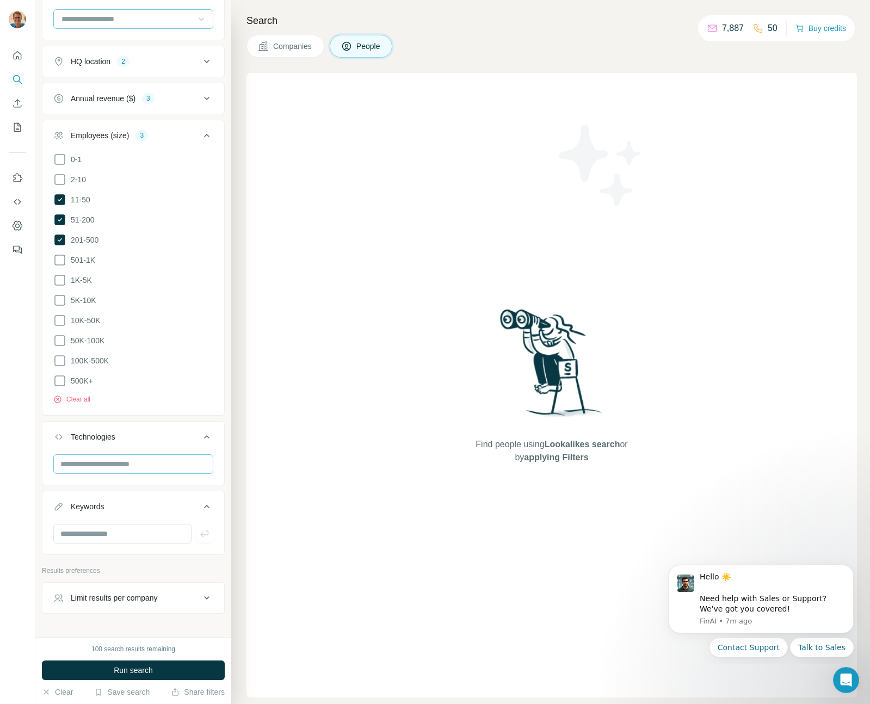
scroll to position [1052, 0]
click at [200, 589] on icon at bounding box center [206, 595] width 13 height 13
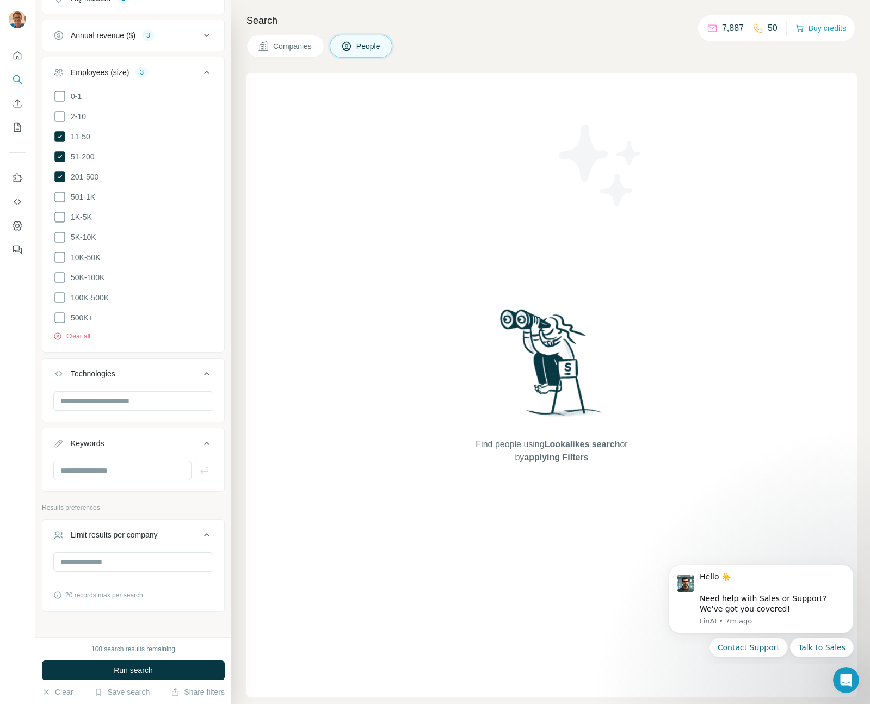
scroll to position [1112, 0]
click at [129, 552] on input "number" at bounding box center [133, 562] width 160 height 20
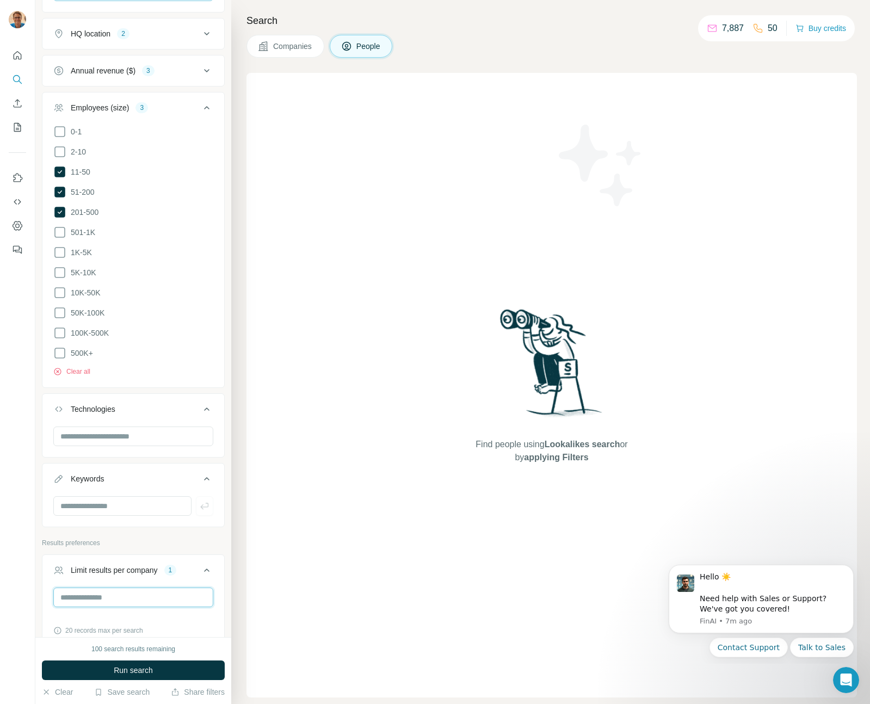
scroll to position [1112, 0]
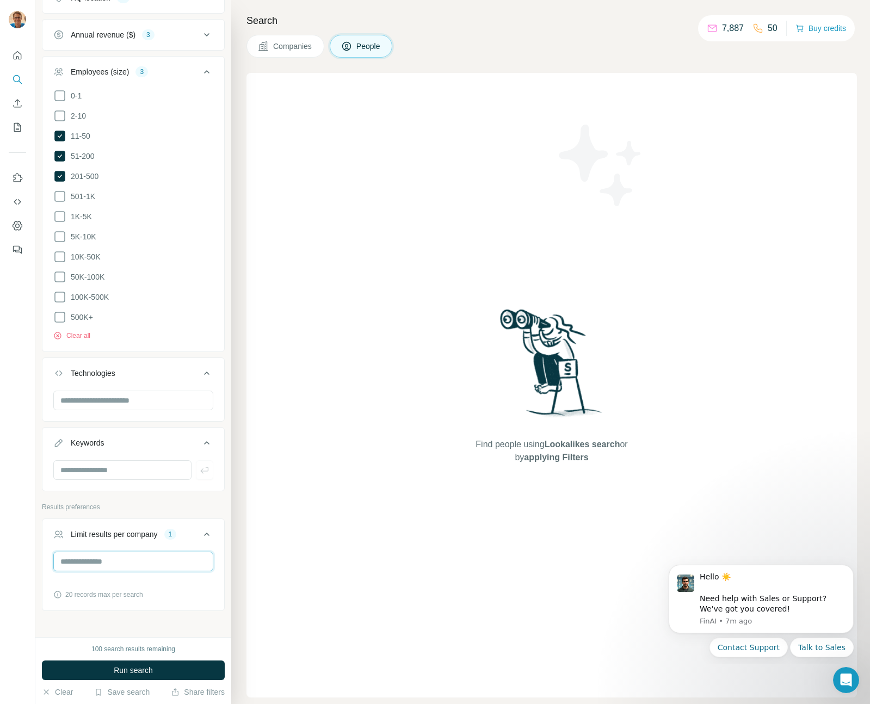
drag, startPoint x: 122, startPoint y: 543, endPoint x: 110, endPoint y: 533, distance: 15.8
click at [66, 552] on input "*" at bounding box center [133, 562] width 160 height 20
type input "*"
click at [94, 660] on button "Run search" at bounding box center [133, 670] width 183 height 20
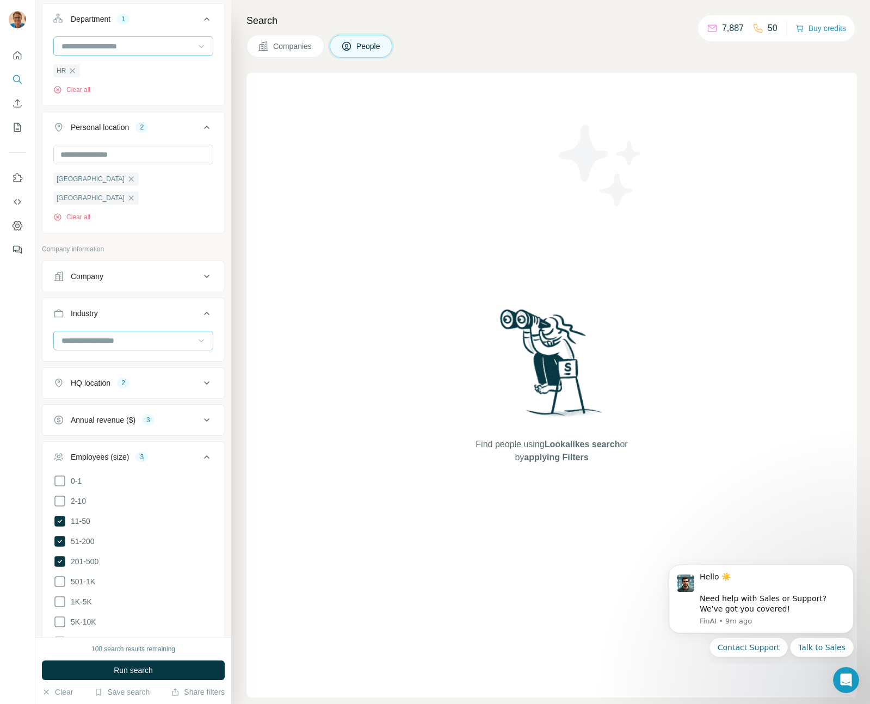
scroll to position [721, 0]
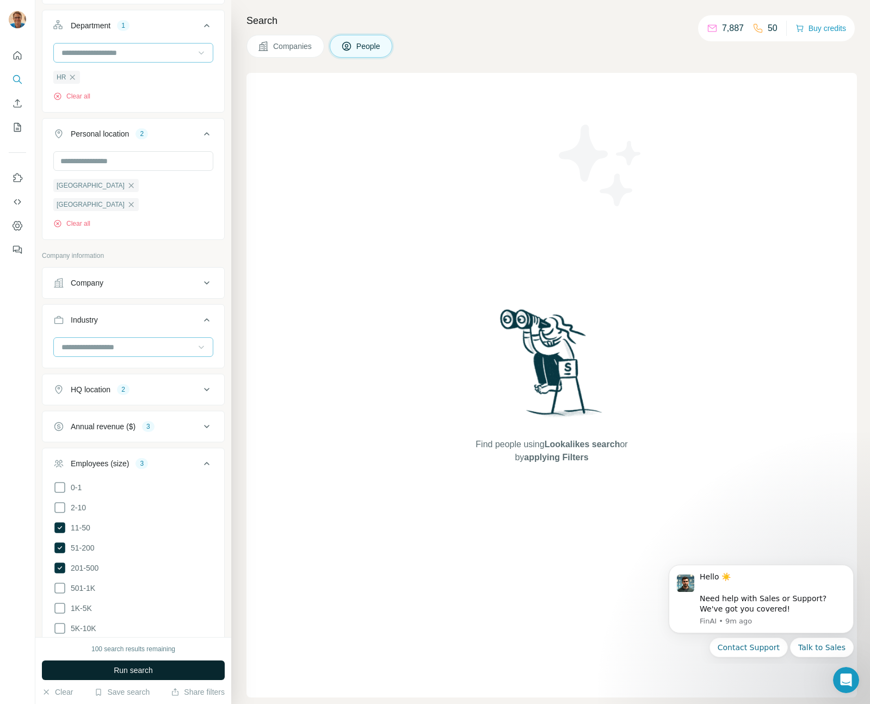
click at [132, 665] on span "Run search" at bounding box center [133, 670] width 39 height 11
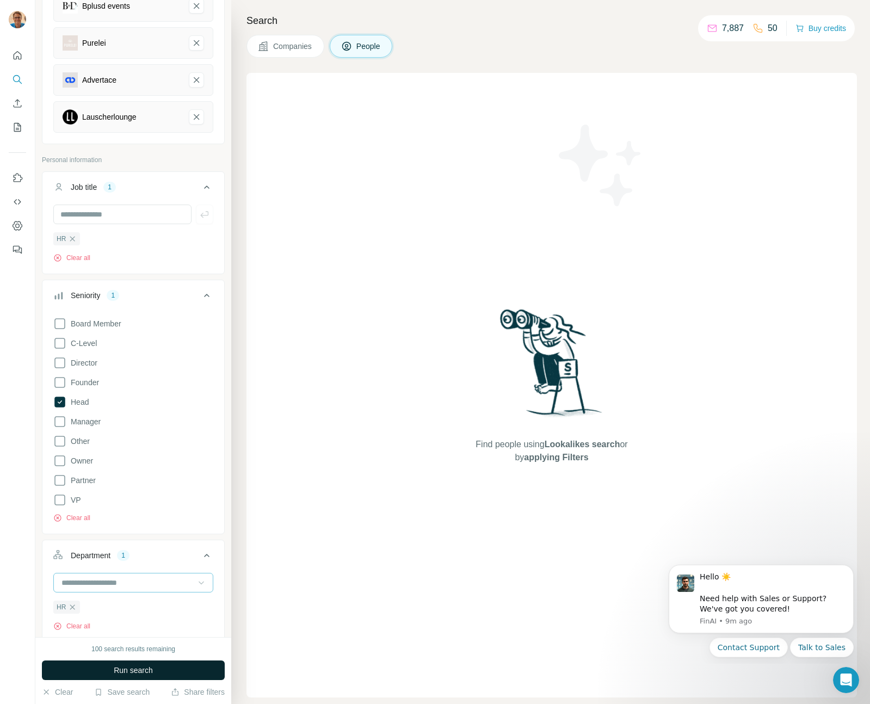
scroll to position [0, 0]
